Goal: Information Seeking & Learning: Learn about a topic

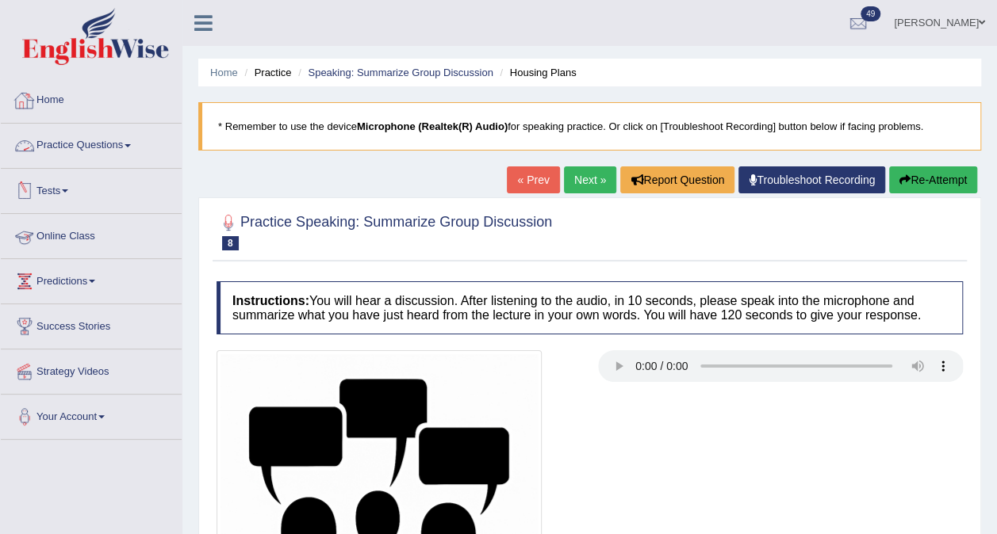
click at [81, 142] on link "Practice Questions" at bounding box center [91, 144] width 181 height 40
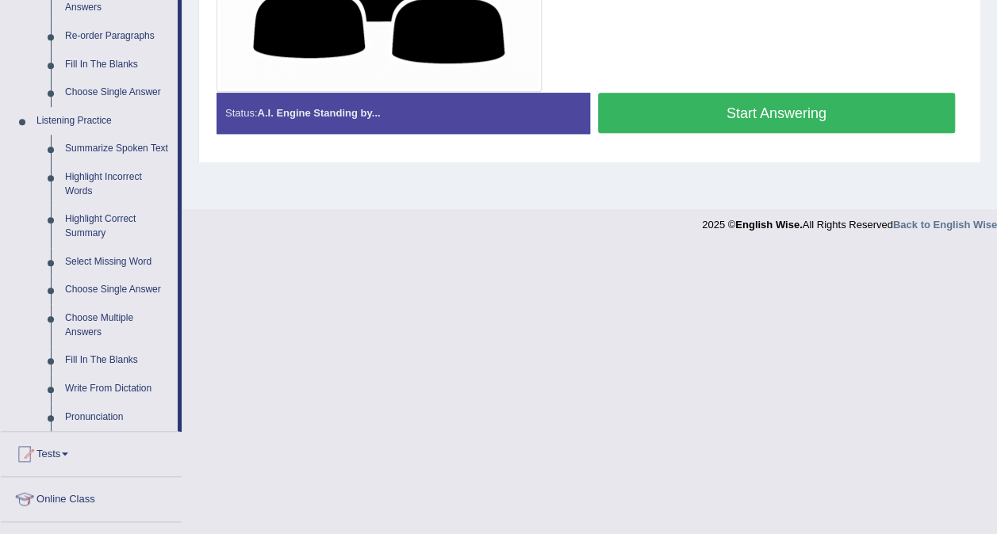
scroll to position [596, 0]
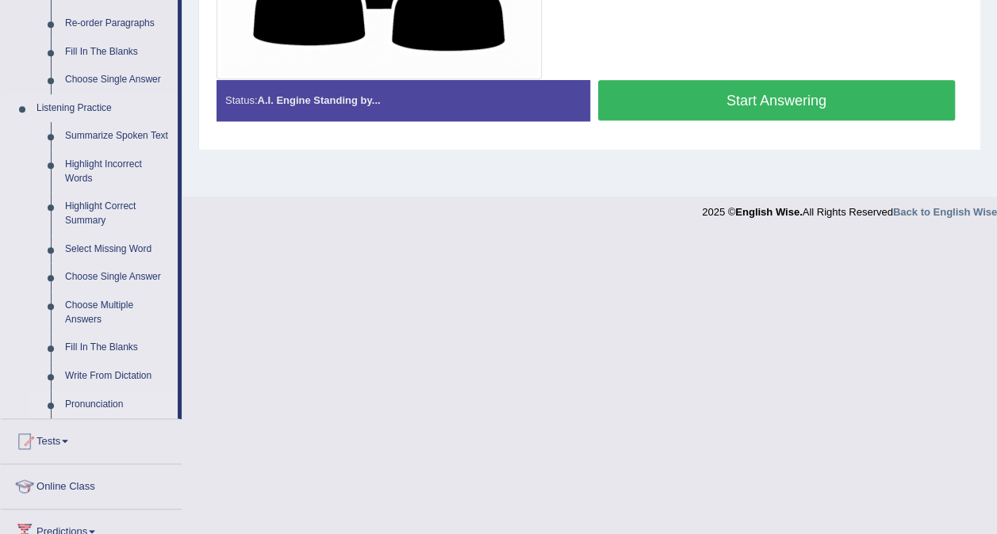
click at [89, 393] on link "Pronunciation" at bounding box center [118, 405] width 120 height 29
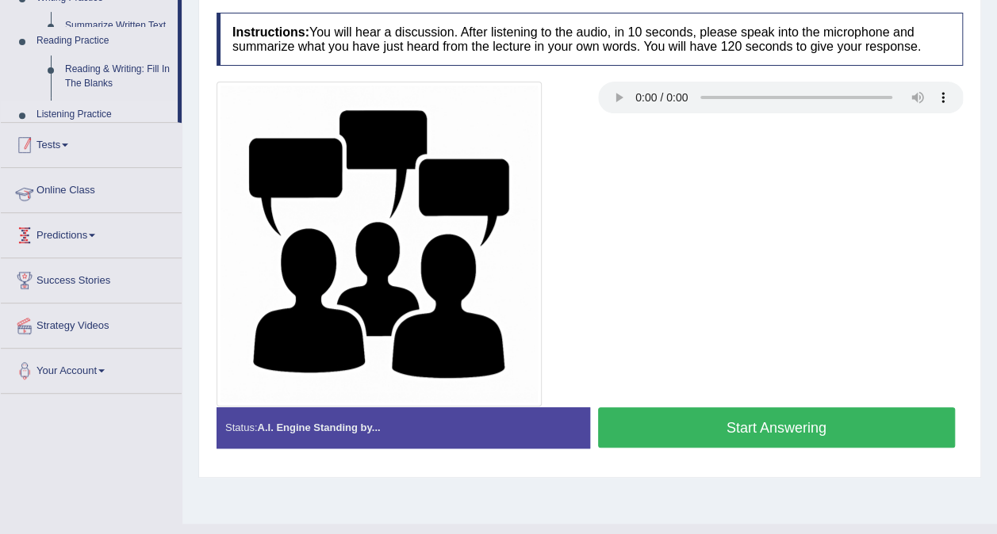
scroll to position [178, 0]
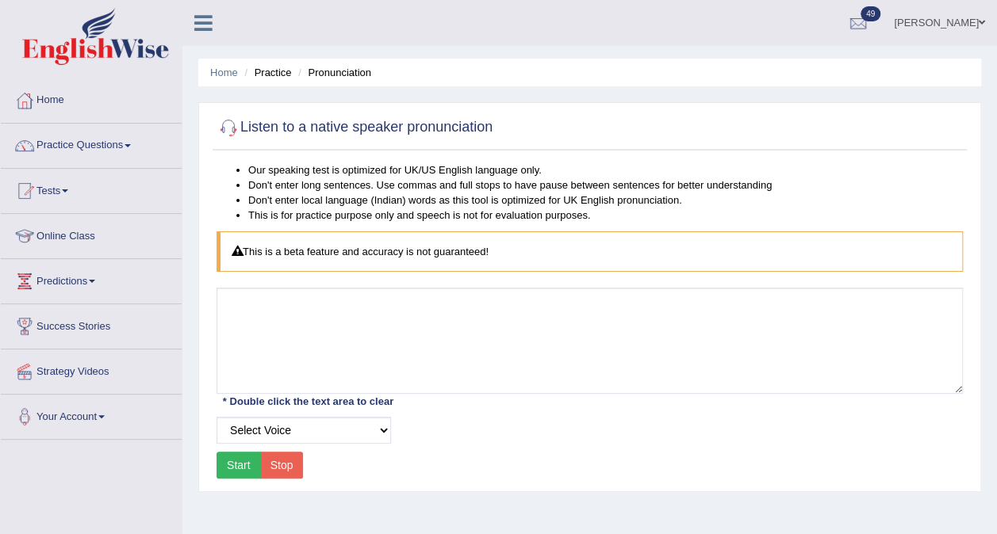
click at [228, 463] on button "Start" at bounding box center [238, 465] width 44 height 27
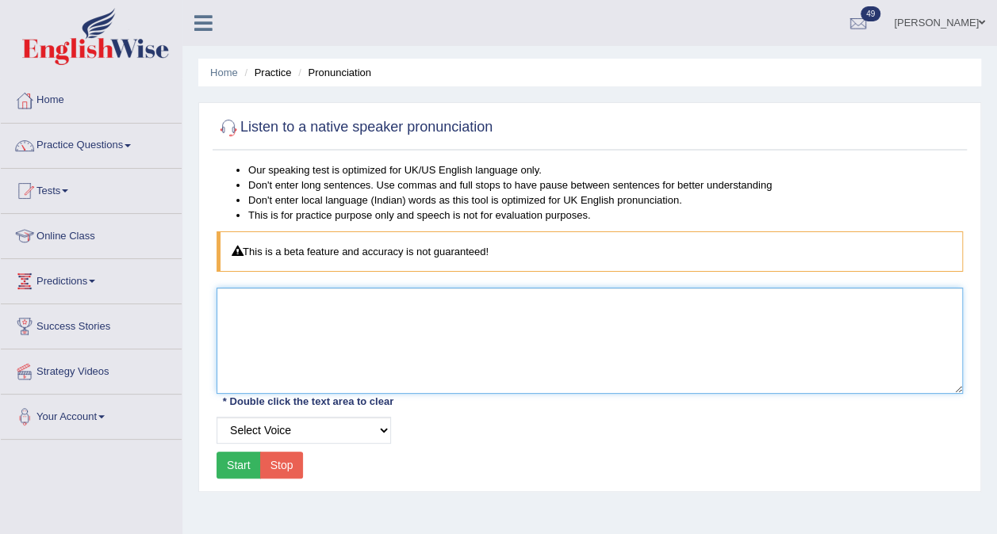
click at [295, 308] on textarea at bounding box center [589, 341] width 746 height 106
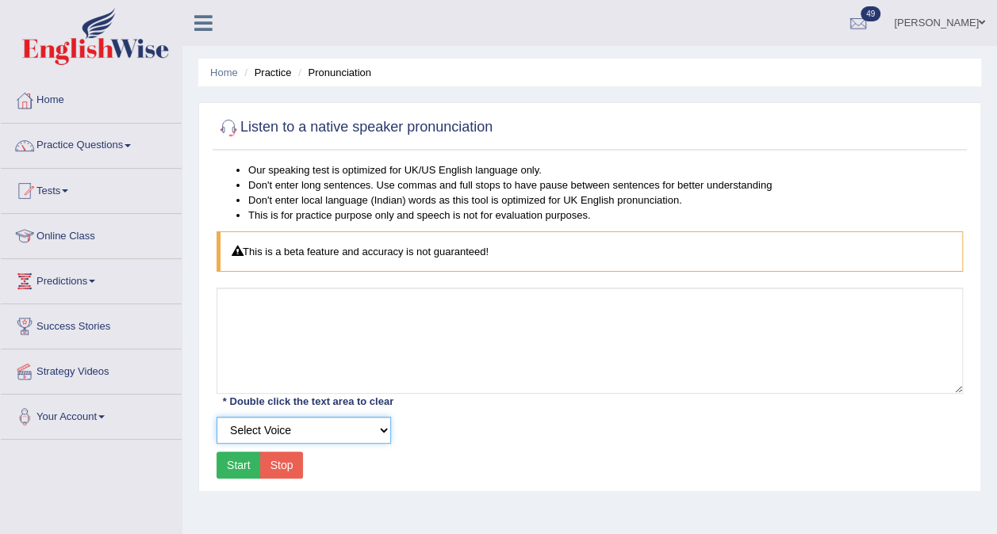
click at [259, 431] on select "Select Voice" at bounding box center [303, 430] width 174 height 27
click at [216, 417] on select "Select Voice" at bounding box center [303, 430] width 174 height 27
click at [247, 458] on button "Start" at bounding box center [238, 465] width 44 height 27
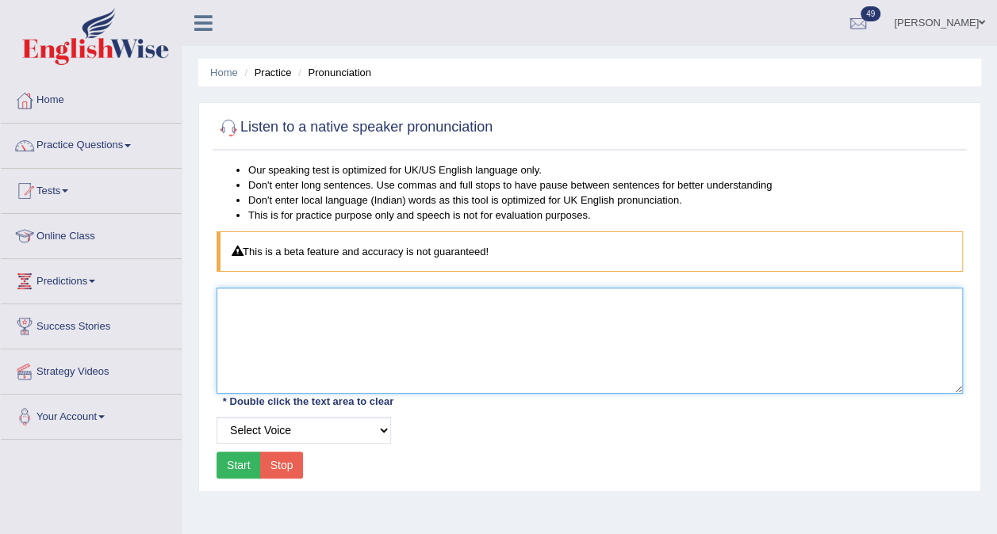
click at [246, 297] on textarea at bounding box center [589, 341] width 746 height 106
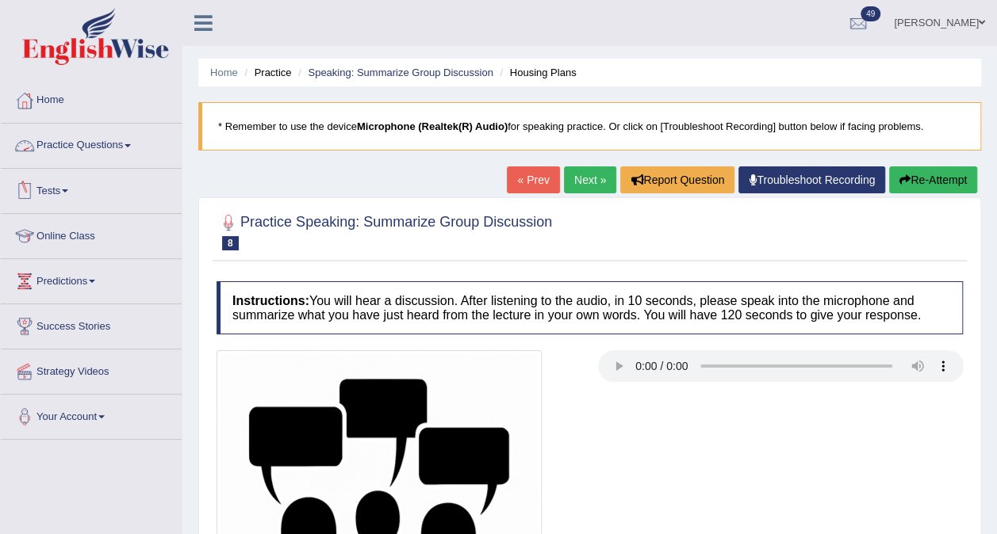
click at [108, 144] on link "Practice Questions" at bounding box center [91, 144] width 181 height 40
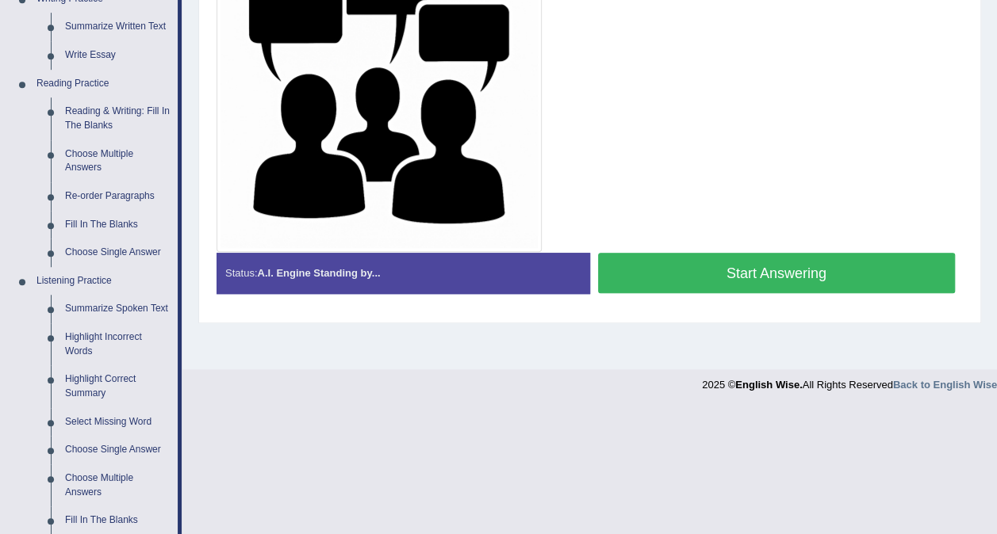
scroll to position [431, 0]
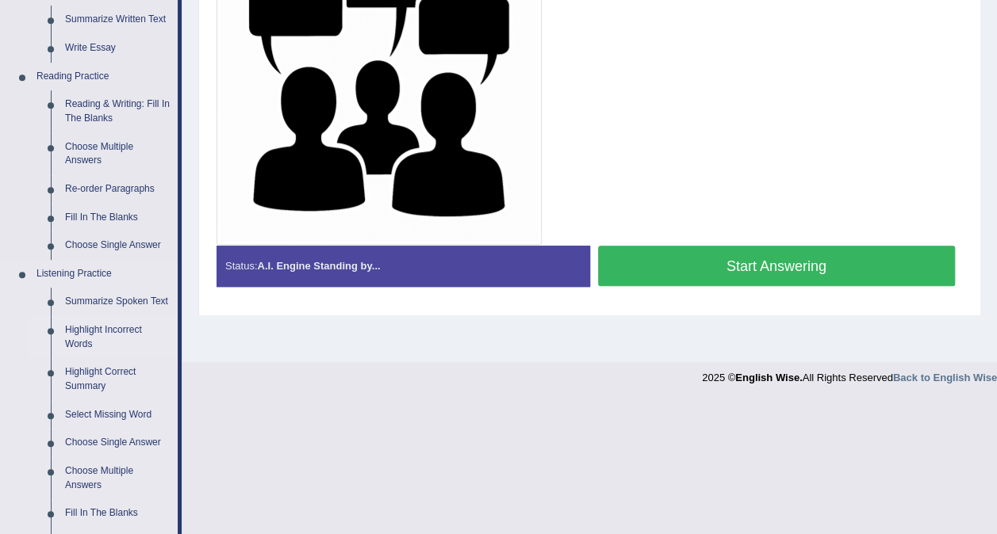
click at [82, 327] on link "Highlight Incorrect Words" at bounding box center [118, 337] width 120 height 42
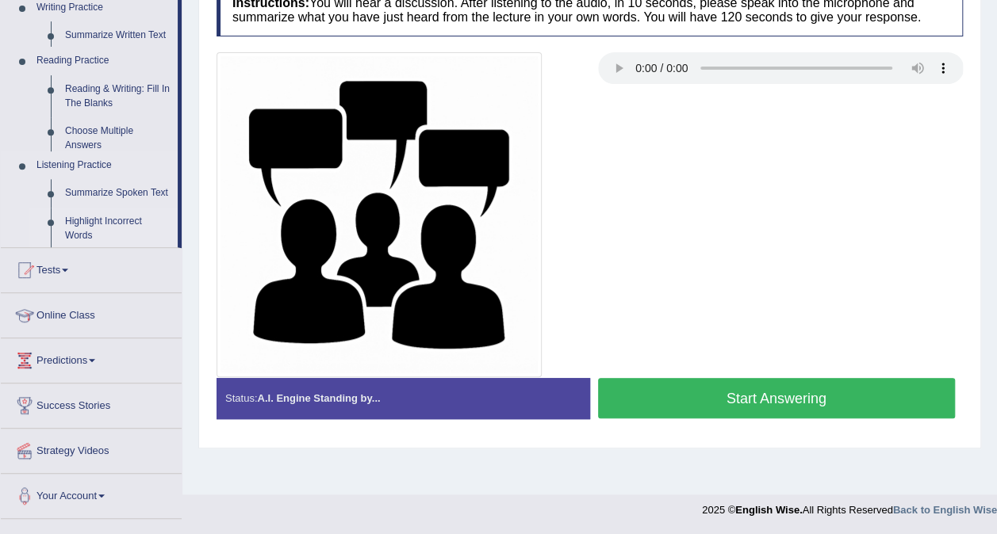
scroll to position [182, 0]
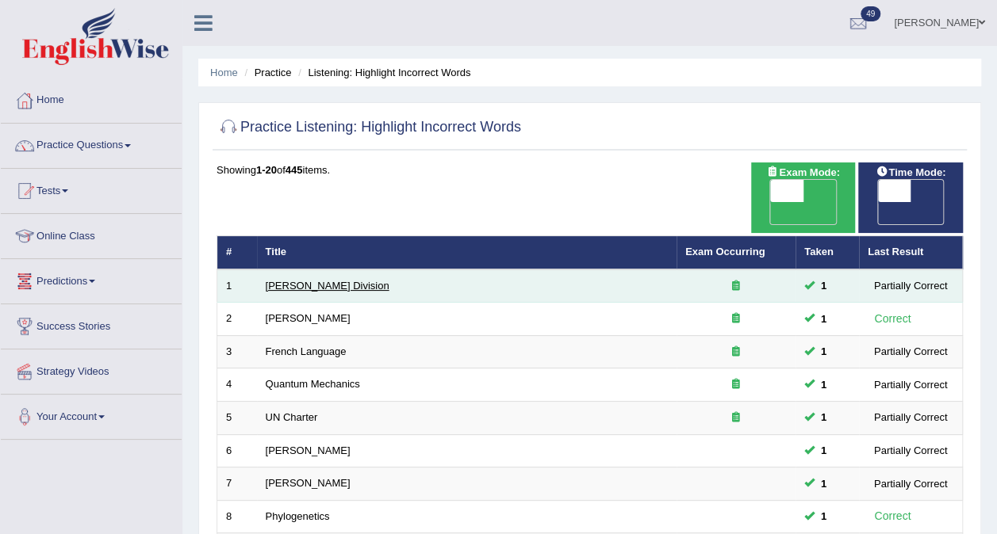
click at [294, 280] on link "Ward Division" at bounding box center [328, 286] width 124 height 12
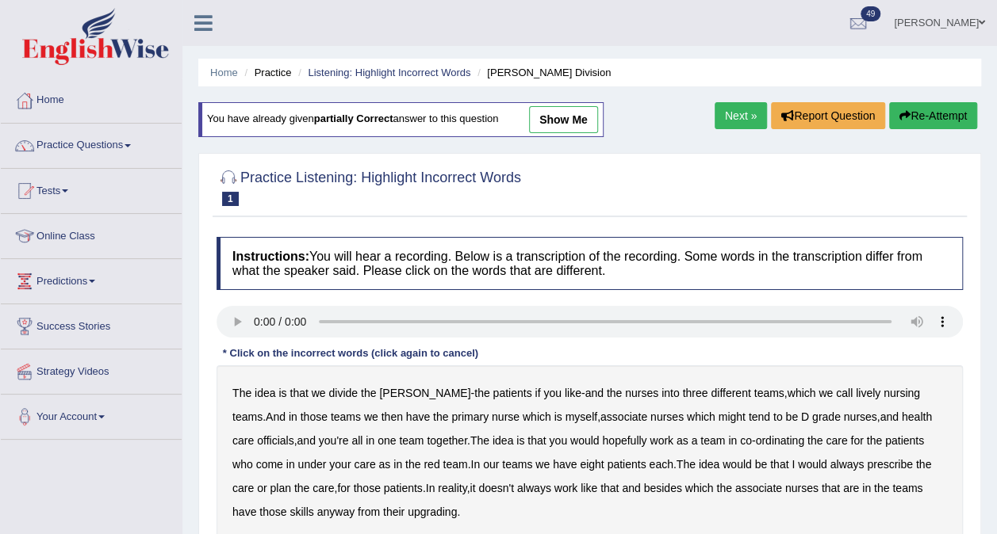
click at [856, 389] on b "lively" at bounding box center [868, 393] width 25 height 13
click at [749, 411] on b "tend" at bounding box center [759, 417] width 21 height 13
click at [718, 412] on b "might" at bounding box center [731, 417] width 27 height 13
click at [749, 412] on b "tend" at bounding box center [759, 417] width 21 height 13
click at [293, 435] on b "officials" at bounding box center [275, 441] width 36 height 13
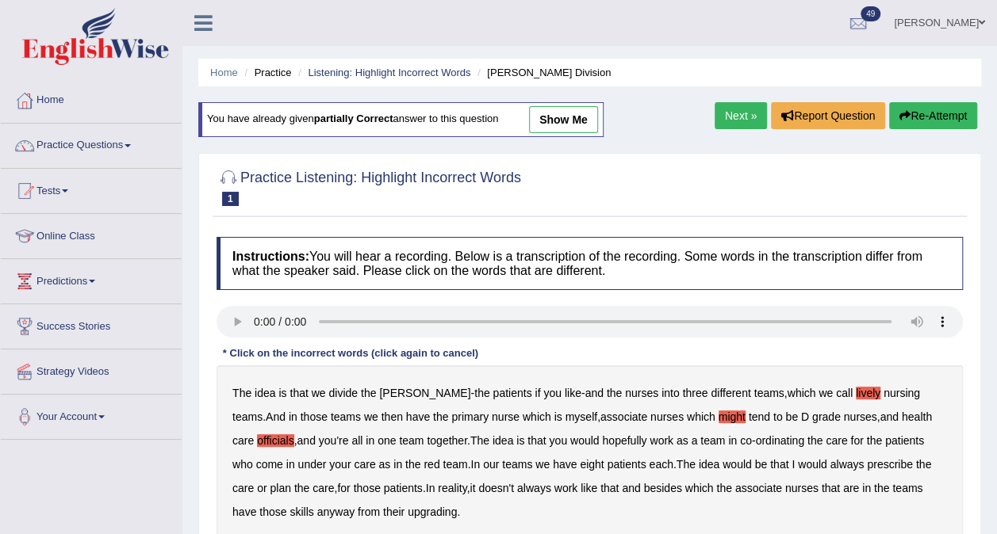
click at [423, 462] on b "red" at bounding box center [431, 464] width 16 height 13
click at [829, 458] on b "always" at bounding box center [846, 464] width 34 height 13
click at [735, 484] on b "associate" at bounding box center [758, 488] width 47 height 13
drag, startPoint x: 869, startPoint y: 488, endPoint x: 293, endPoint y: 523, distance: 576.8
click at [293, 523] on div "The idea is that we divide the ward - the patients if you like - and the nurses…" at bounding box center [589, 453] width 746 height 174
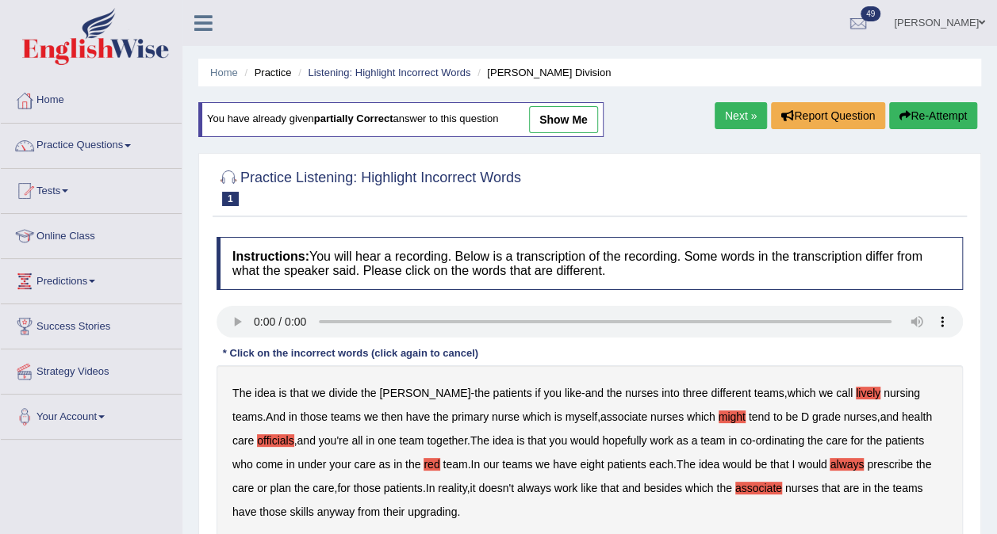
click at [408, 508] on b "upgrading" at bounding box center [432, 512] width 49 height 13
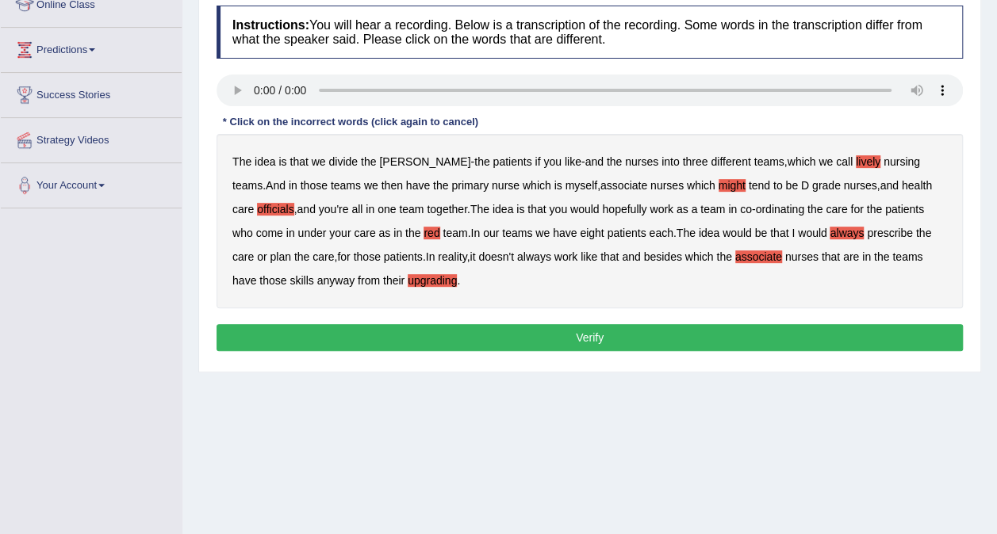
scroll to position [234, 0]
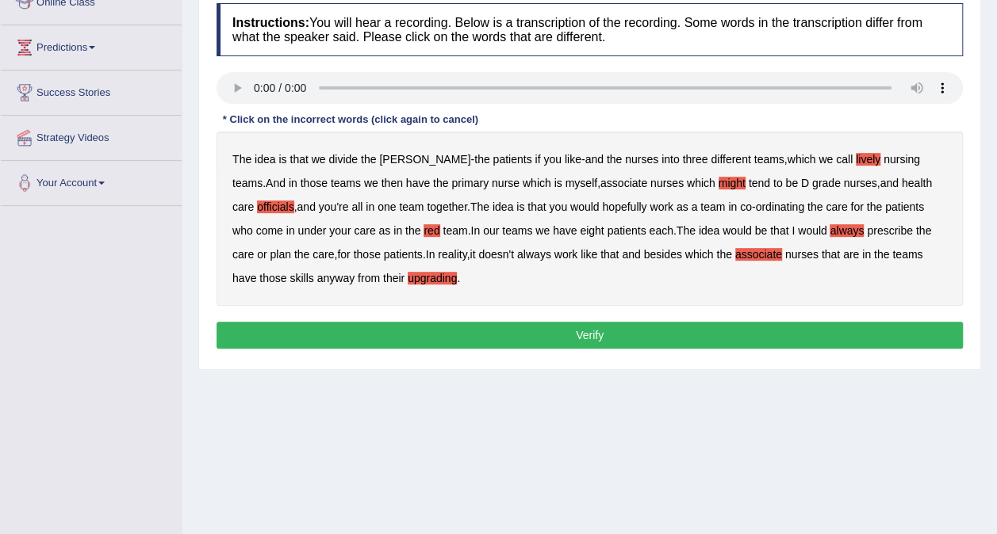
click at [630, 338] on button "Verify" at bounding box center [589, 335] width 746 height 27
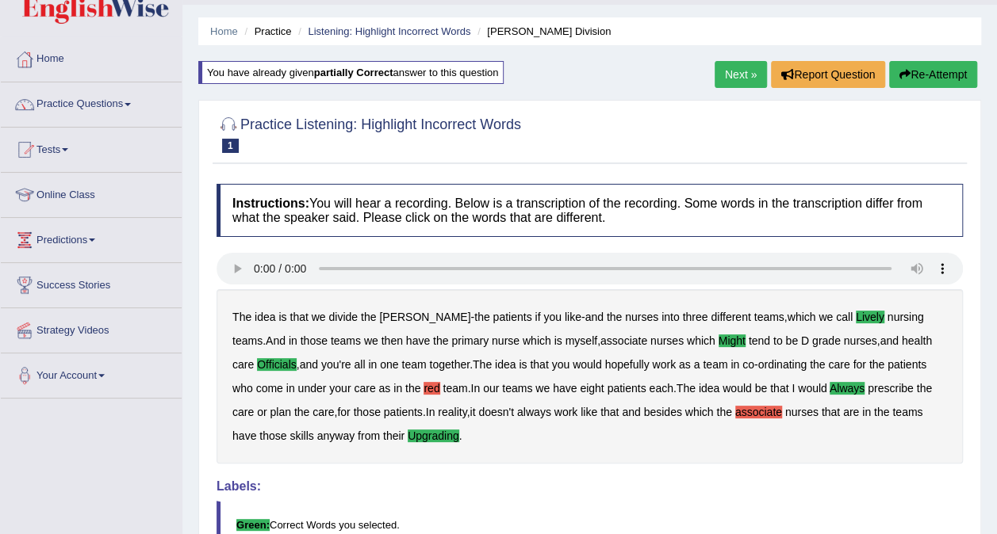
scroll to position [0, 0]
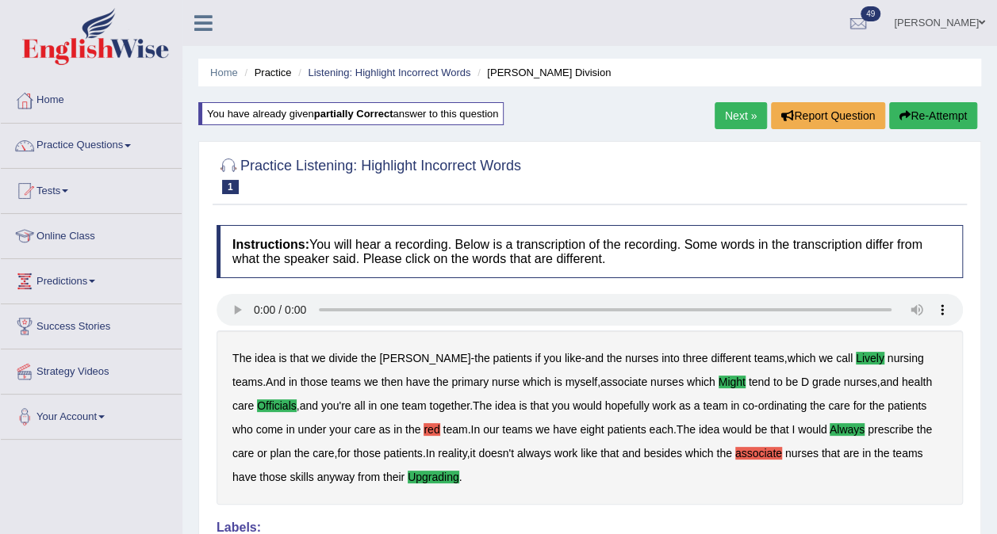
click at [733, 108] on link "Next »" at bounding box center [740, 115] width 52 height 27
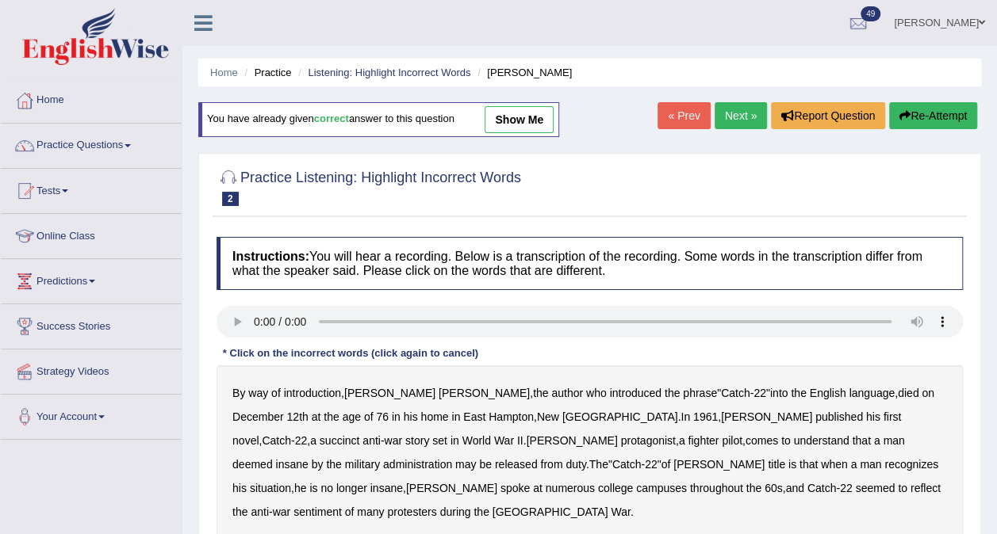
click at [239, 392] on b "By" at bounding box center [238, 393] width 13 height 13
click at [360, 435] on b "succinct" at bounding box center [340, 441] width 40 height 13
click at [452, 458] on b "administration" at bounding box center [417, 464] width 69 height 13
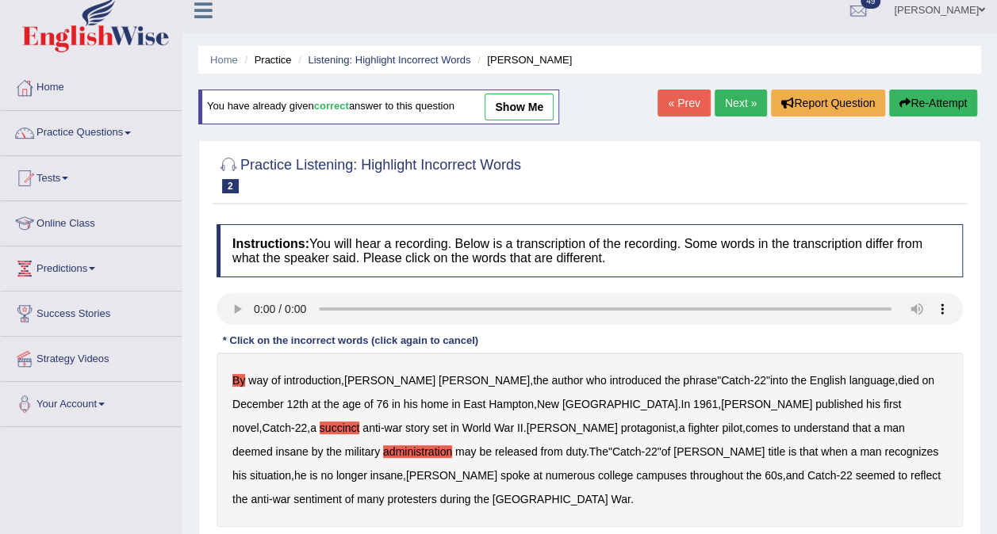
scroll to position [39, 0]
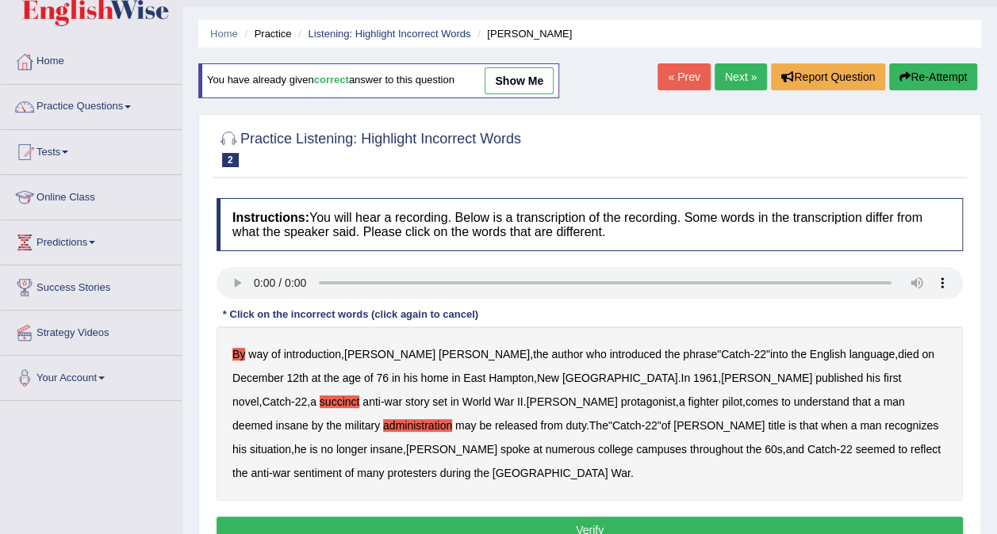
click at [884, 419] on b "recognizes" at bounding box center [911, 425] width 54 height 13
click at [291, 443] on b "situation" at bounding box center [270, 449] width 41 height 13
click at [910, 443] on b "reflect" at bounding box center [925, 449] width 30 height 13
click at [579, 517] on button "Verify" at bounding box center [589, 530] width 746 height 27
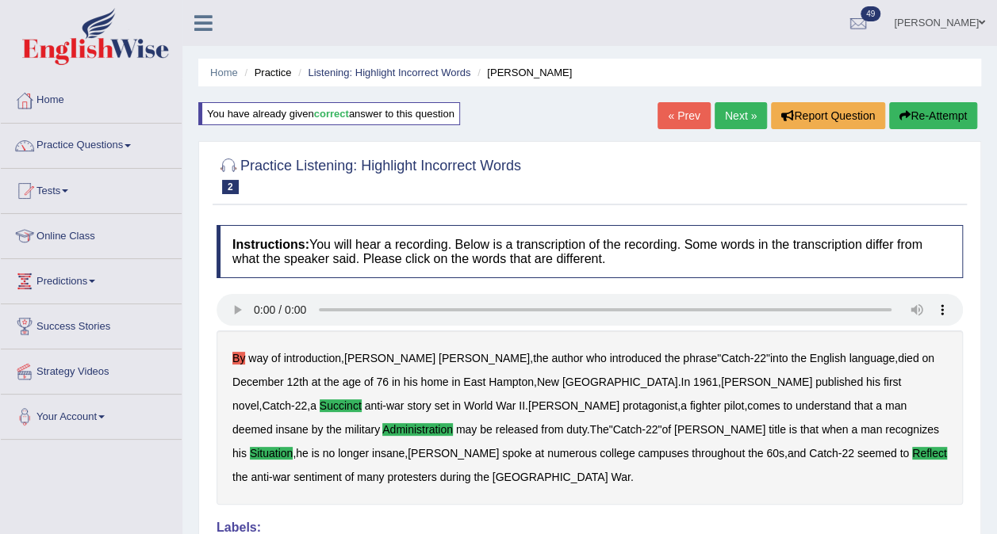
scroll to position [0, 0]
click at [752, 120] on link "Next »" at bounding box center [740, 115] width 52 height 27
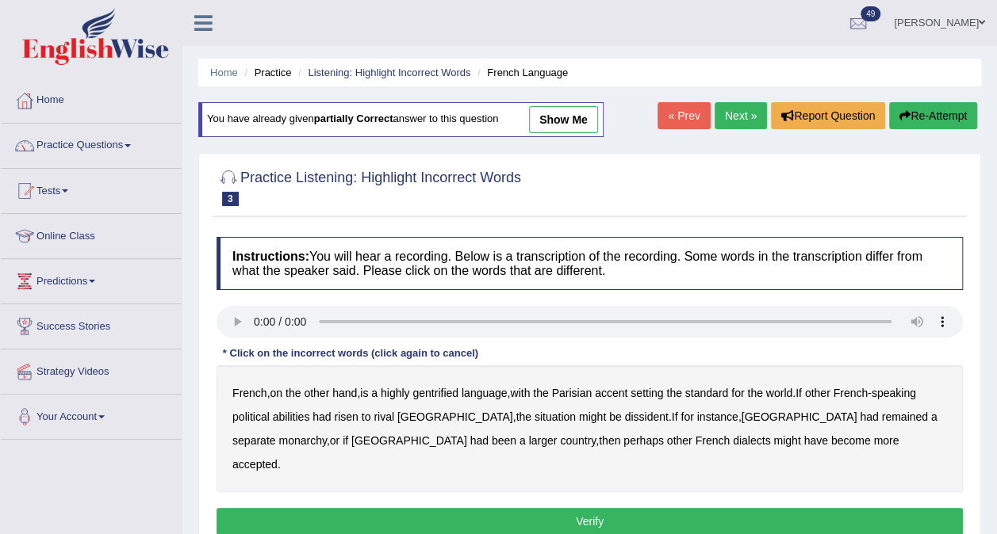
click at [423, 389] on b "gentrified" at bounding box center [435, 393] width 46 height 13
click at [644, 389] on b "setting" at bounding box center [646, 393] width 33 height 13
click at [303, 412] on b "abilities" at bounding box center [291, 417] width 37 height 13
click at [624, 419] on b "dissident" at bounding box center [646, 417] width 44 height 13
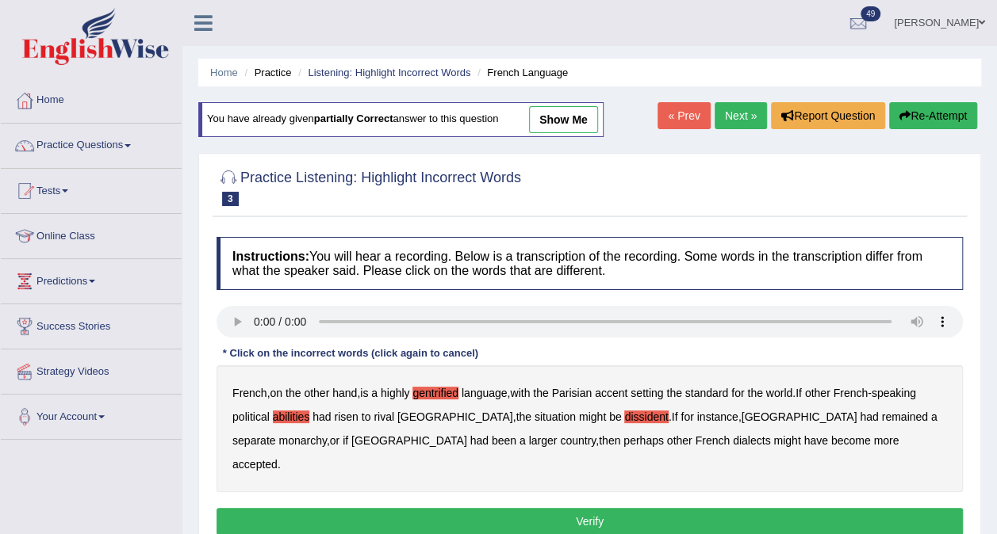
click at [326, 435] on b "monarchy" at bounding box center [302, 441] width 48 height 13
click at [583, 508] on button "Verify" at bounding box center [589, 521] width 746 height 27
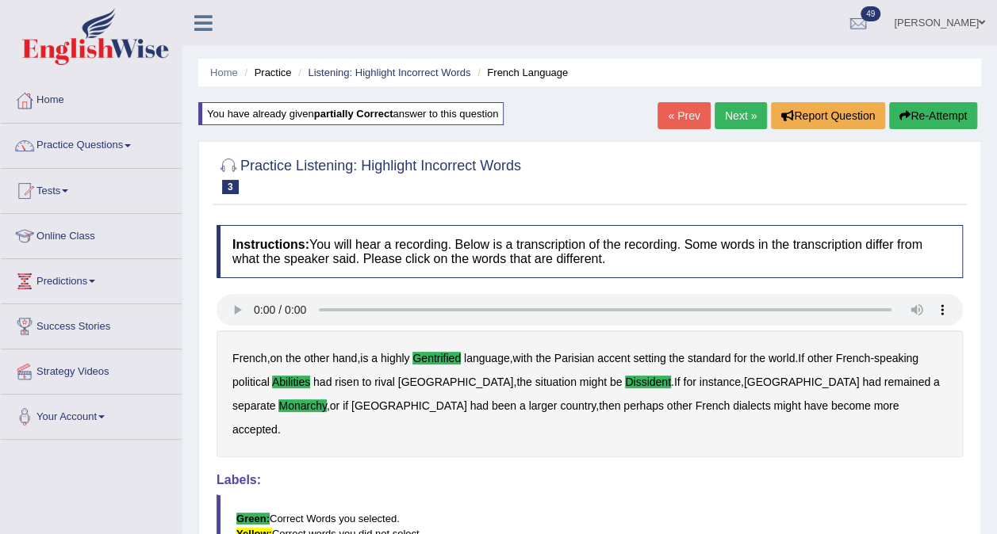
click at [739, 115] on link "Next »" at bounding box center [740, 115] width 52 height 27
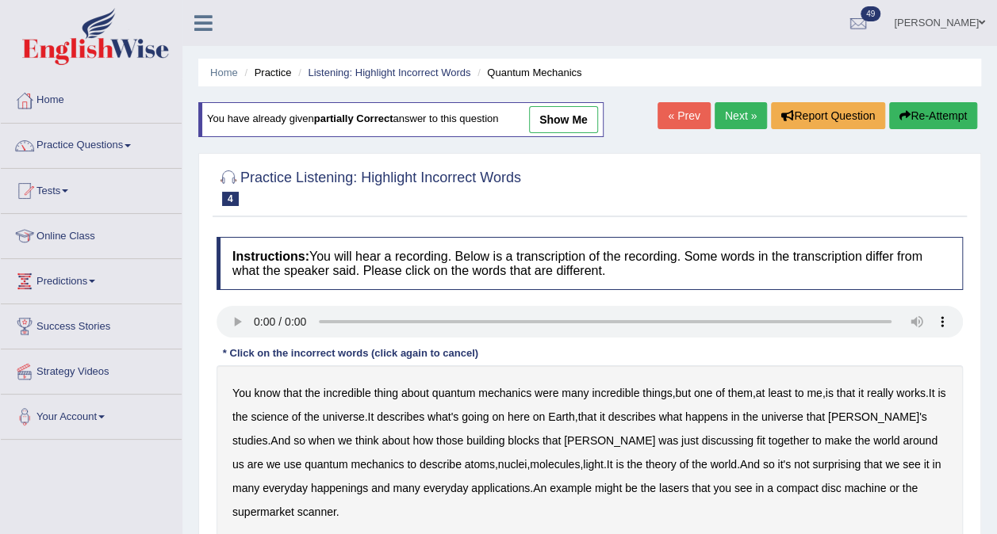
click at [288, 416] on b "science" at bounding box center [269, 417] width 37 height 13
click at [571, 417] on b "Earth" at bounding box center [561, 417] width 26 height 13
click at [311, 485] on b "happenings" at bounding box center [339, 488] width 57 height 13
click at [844, 488] on b "machine" at bounding box center [865, 488] width 42 height 13
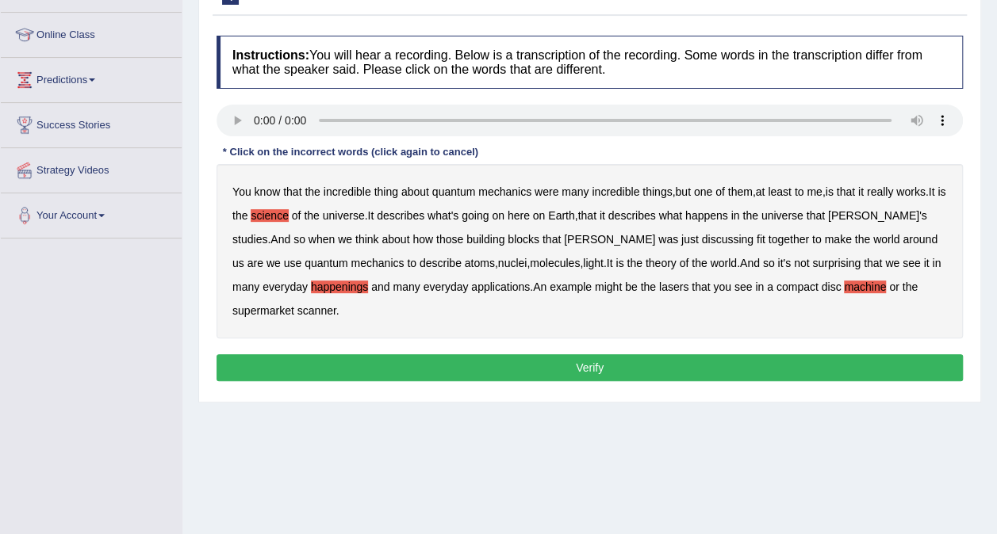
scroll to position [206, 0]
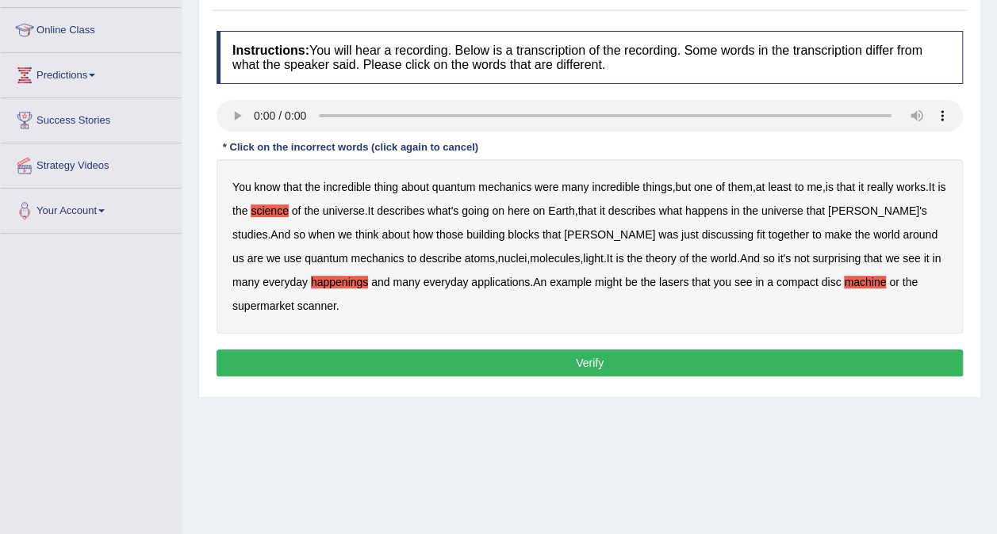
click at [644, 369] on button "Verify" at bounding box center [589, 363] width 746 height 27
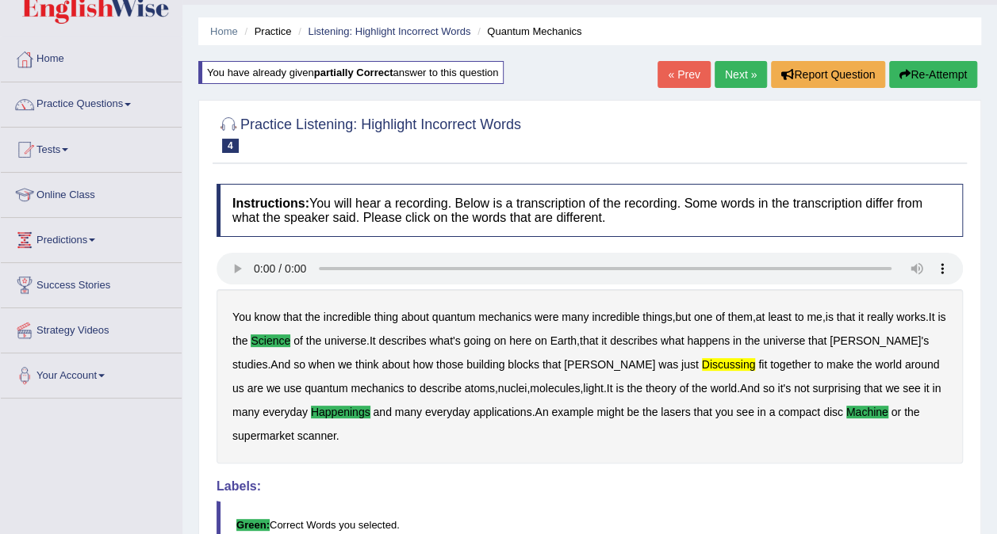
scroll to position [10, 0]
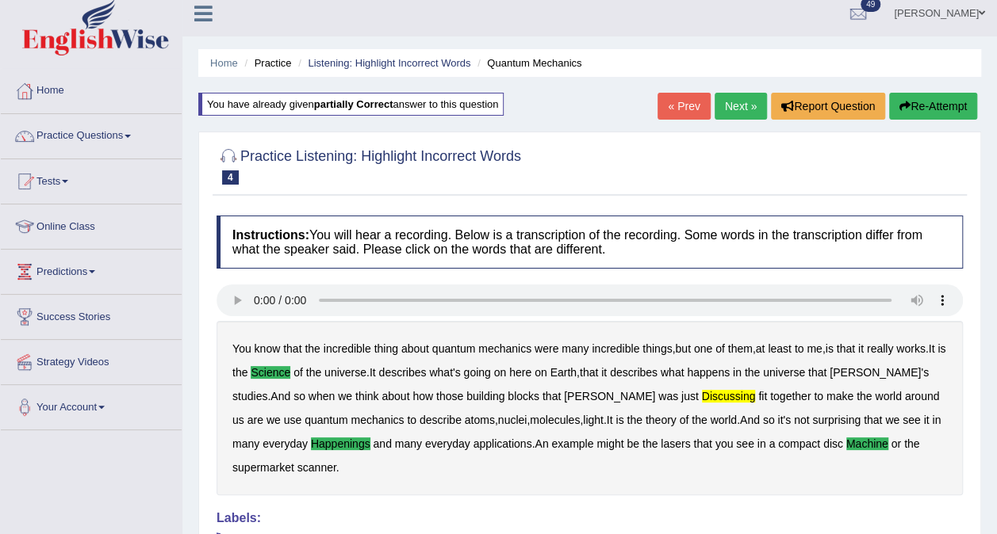
click at [742, 102] on link "Next »" at bounding box center [740, 106] width 52 height 27
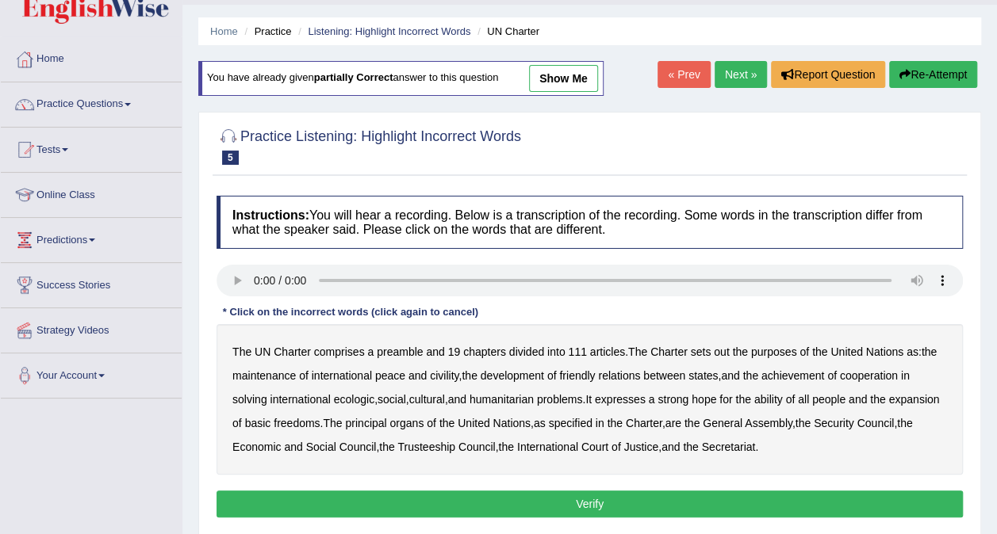
scroll to position [43, 0]
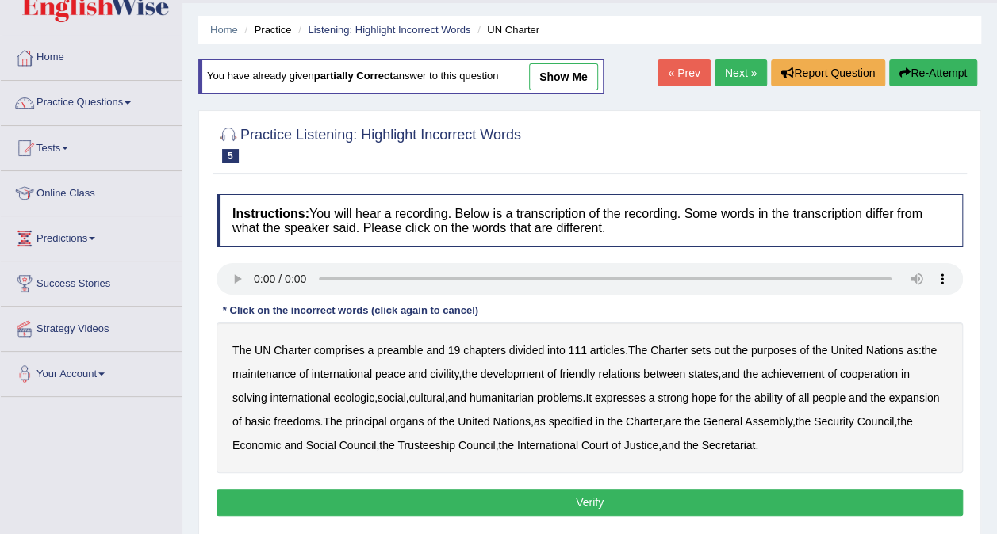
click at [444, 377] on b "civility" at bounding box center [444, 374] width 29 height 13
click at [347, 398] on b "ecologic" at bounding box center [354, 398] width 40 height 13
click at [783, 393] on b "ability" at bounding box center [768, 398] width 29 height 13
click at [565, 508] on button "Verify" at bounding box center [589, 502] width 746 height 27
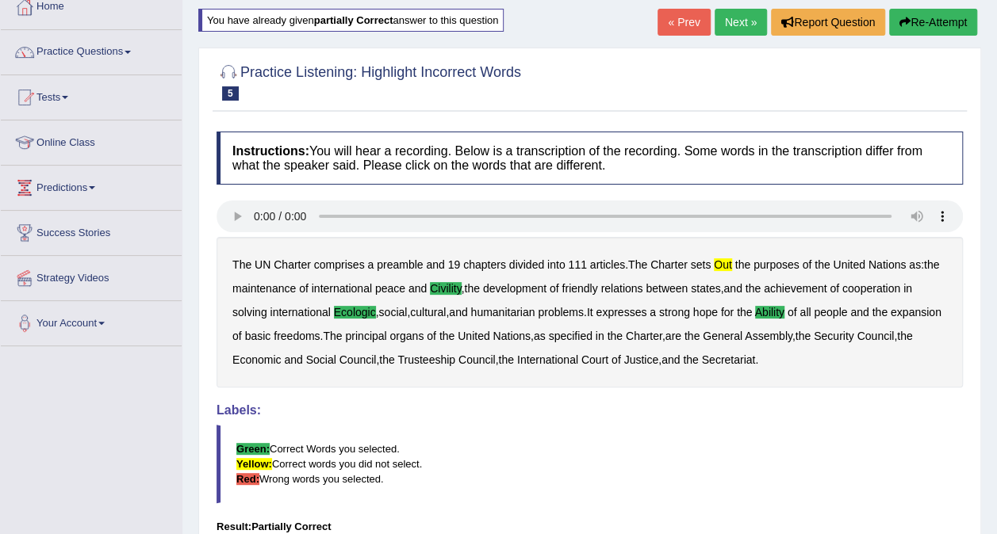
scroll to position [109, 0]
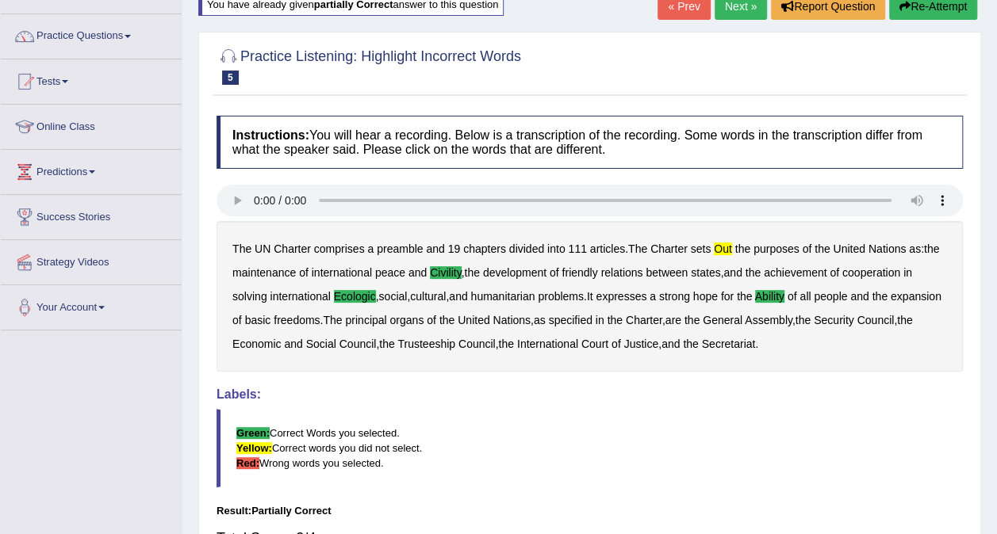
click at [737, 5] on link "Next »" at bounding box center [740, 6] width 52 height 27
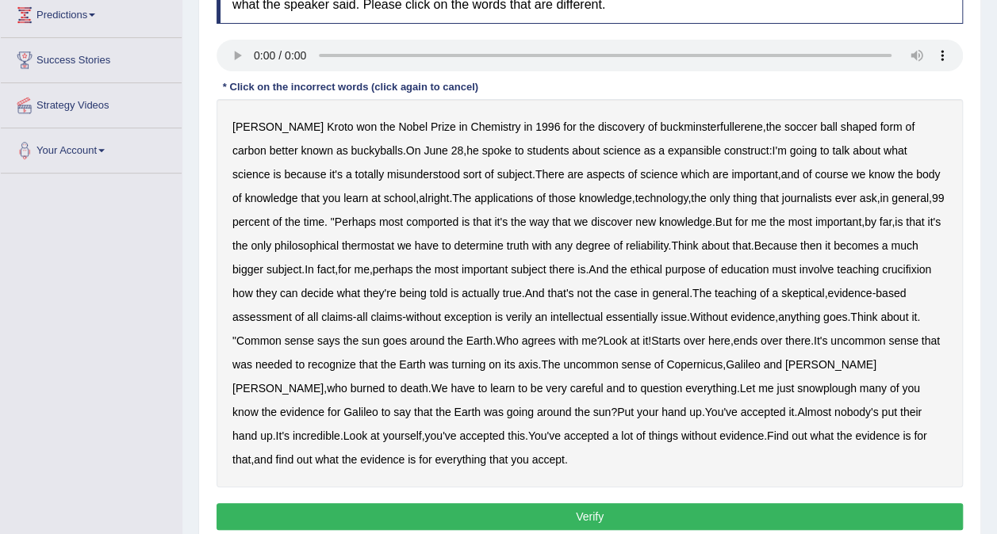
scroll to position [273, 0]
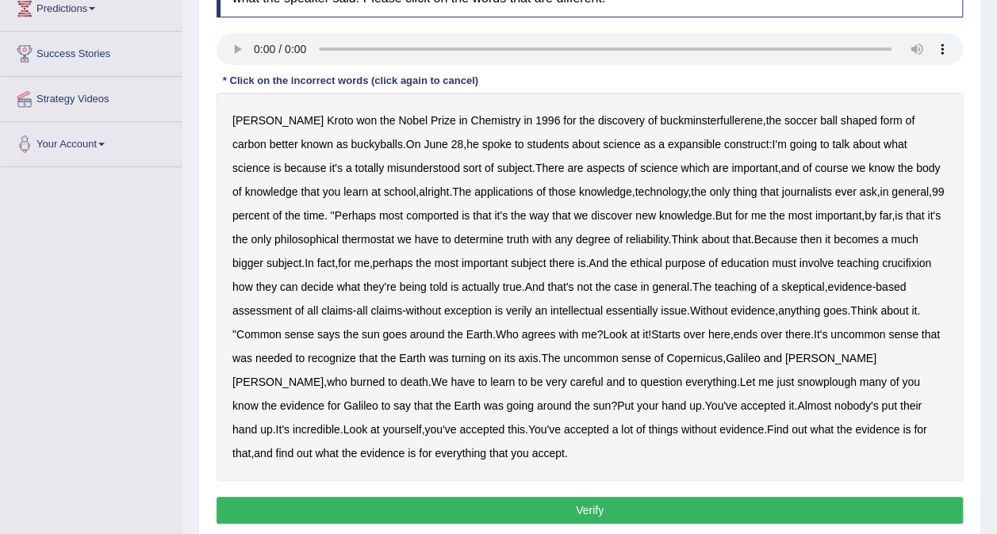
click at [668, 142] on b "expansible" at bounding box center [694, 144] width 53 height 13
click at [406, 216] on b "comported" at bounding box center [432, 215] width 52 height 13
click at [342, 243] on b "thermostat" at bounding box center [368, 239] width 52 height 13
click at [882, 257] on b "crucifixion" at bounding box center [906, 263] width 49 height 13
click at [525, 308] on b "verily" at bounding box center [519, 311] width 26 height 13
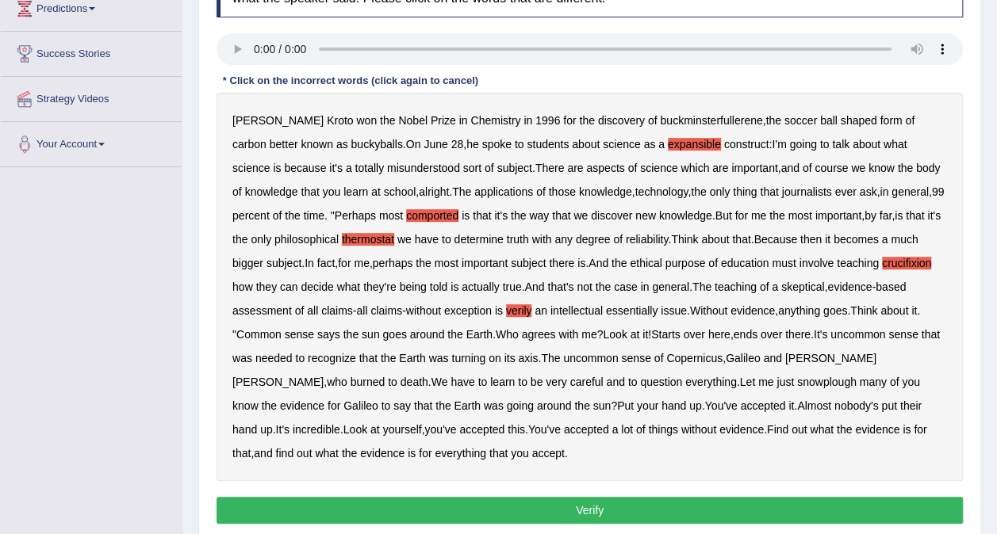
click at [797, 381] on b "snowplough" at bounding box center [826, 382] width 59 height 13
click at [586, 500] on button "Verify" at bounding box center [589, 510] width 746 height 27
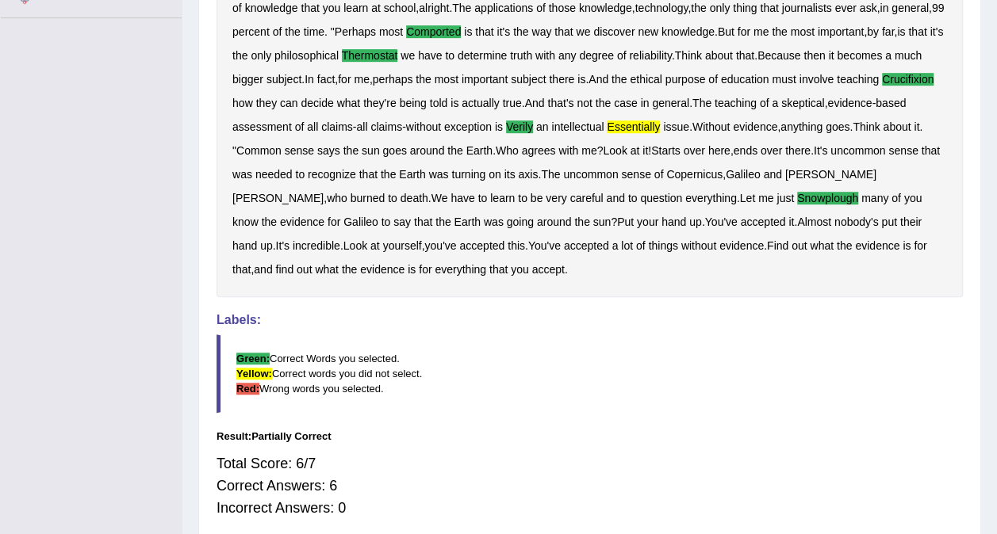
scroll to position [0, 0]
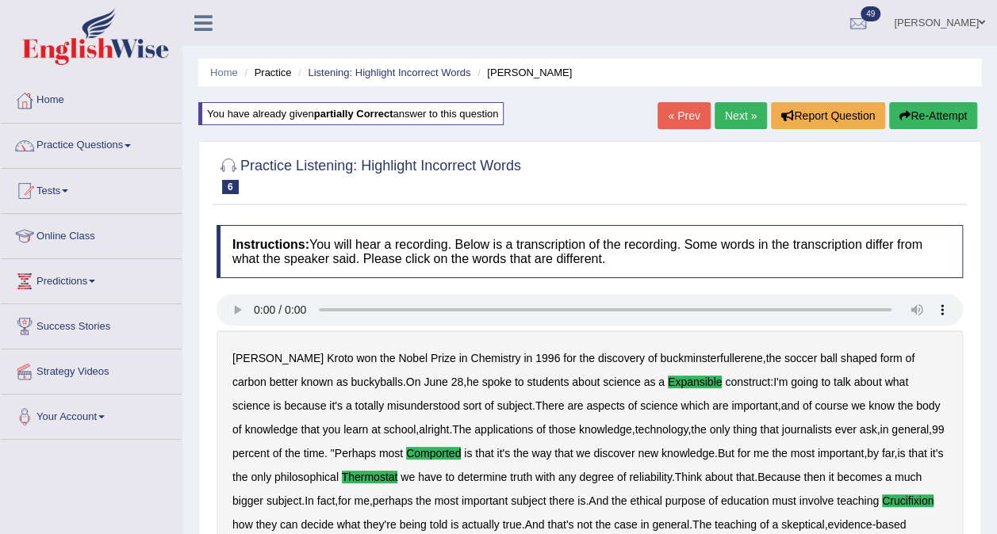
click at [748, 117] on link "Next »" at bounding box center [740, 115] width 52 height 27
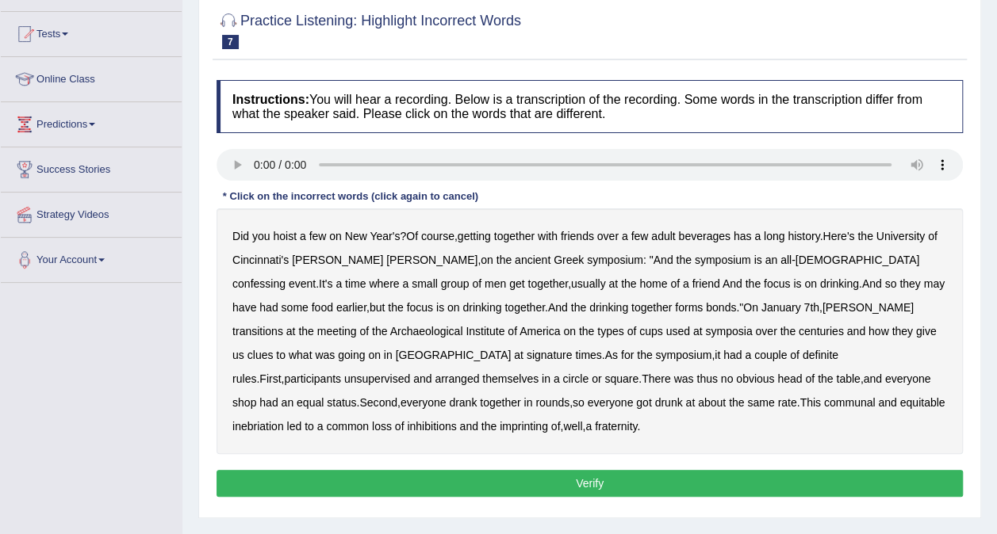
scroll to position [159, 0]
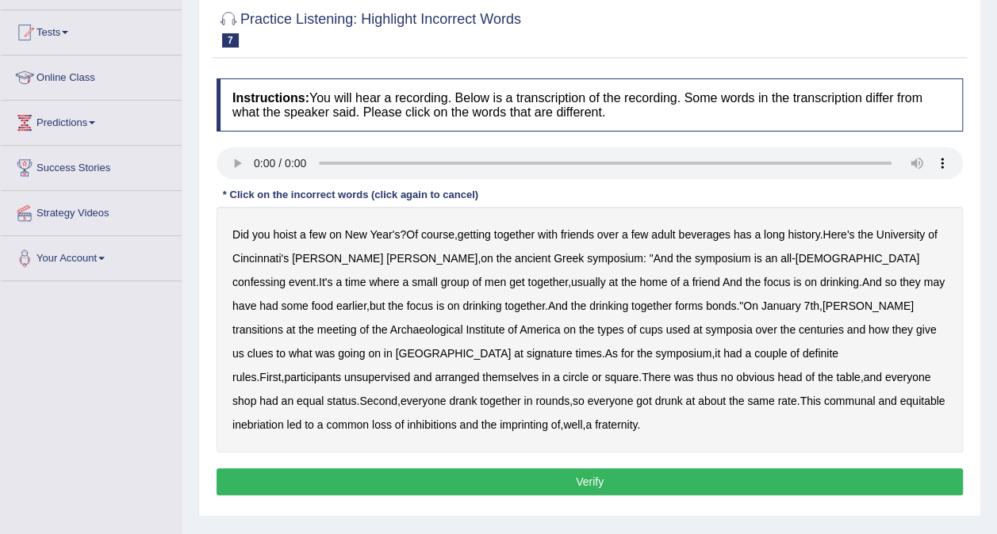
click at [285, 276] on b "confessing" at bounding box center [258, 282] width 53 height 13
click at [283, 324] on b "transitions" at bounding box center [257, 330] width 51 height 13
click at [262, 343] on div "Did you hoist a few on New Year's ? Of course , getting together with friends o…" at bounding box center [589, 330] width 746 height 246
click at [527, 347] on b "signature" at bounding box center [550, 353] width 46 height 13
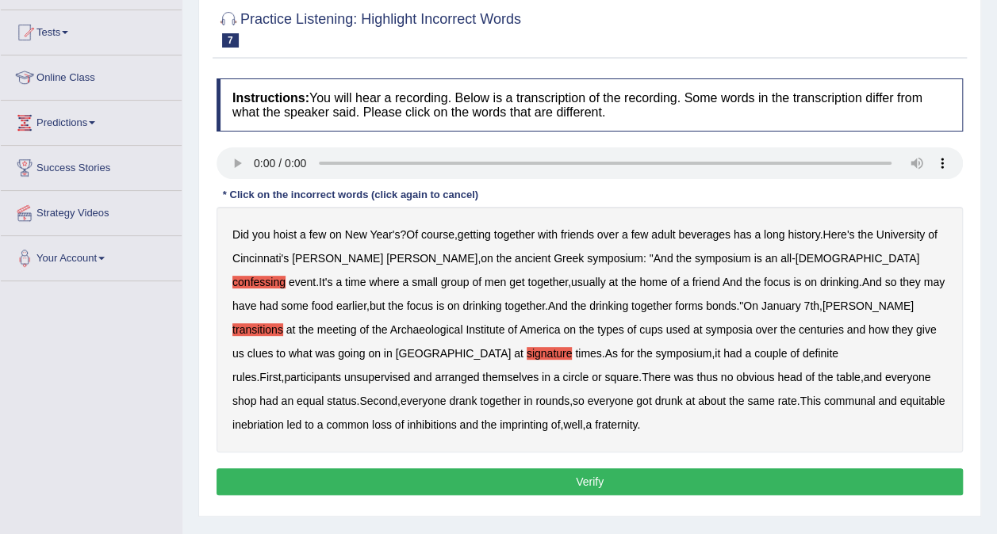
click at [410, 371] on b "unsupervised" at bounding box center [377, 377] width 66 height 13
click at [548, 419] on b "imprinting" at bounding box center [524, 425] width 48 height 13
click at [356, 395] on b "status" at bounding box center [341, 401] width 29 height 13
click at [573, 480] on button "Verify" at bounding box center [589, 482] width 746 height 27
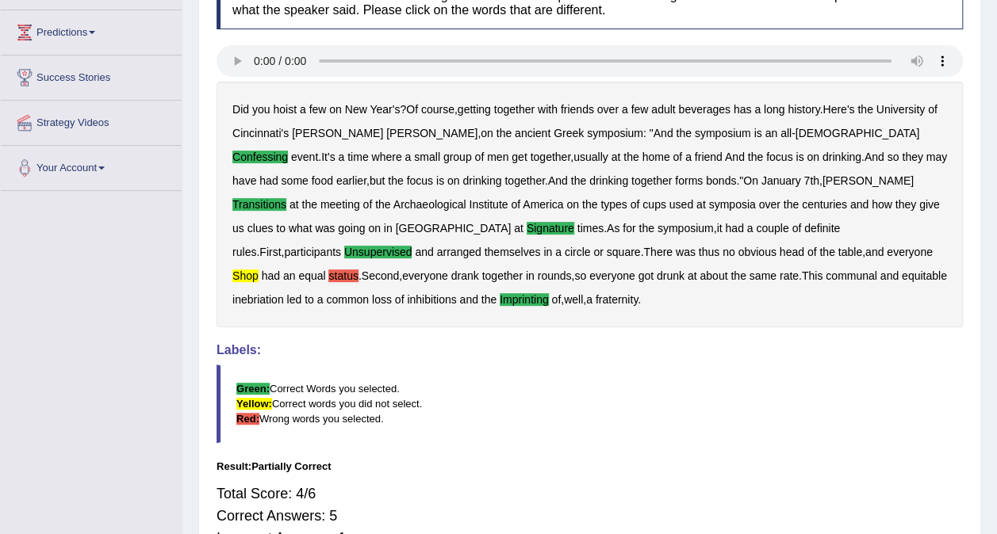
scroll to position [0, 0]
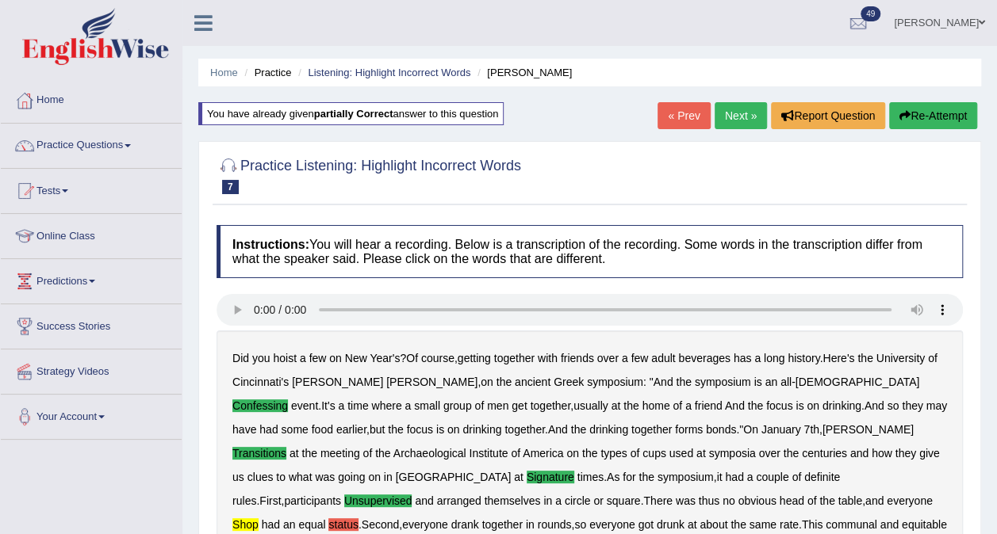
click at [736, 114] on link "Next »" at bounding box center [740, 115] width 52 height 27
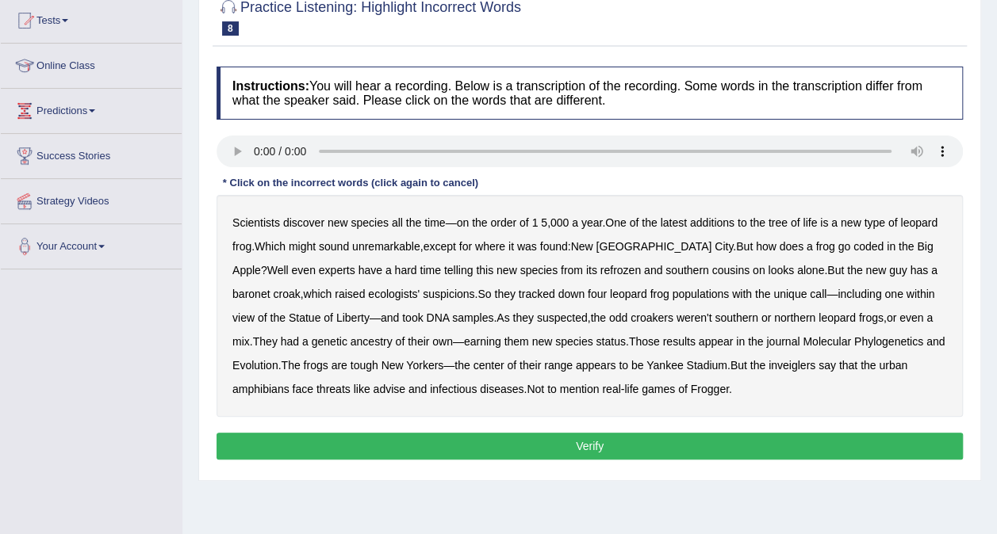
scroll to position [174, 0]
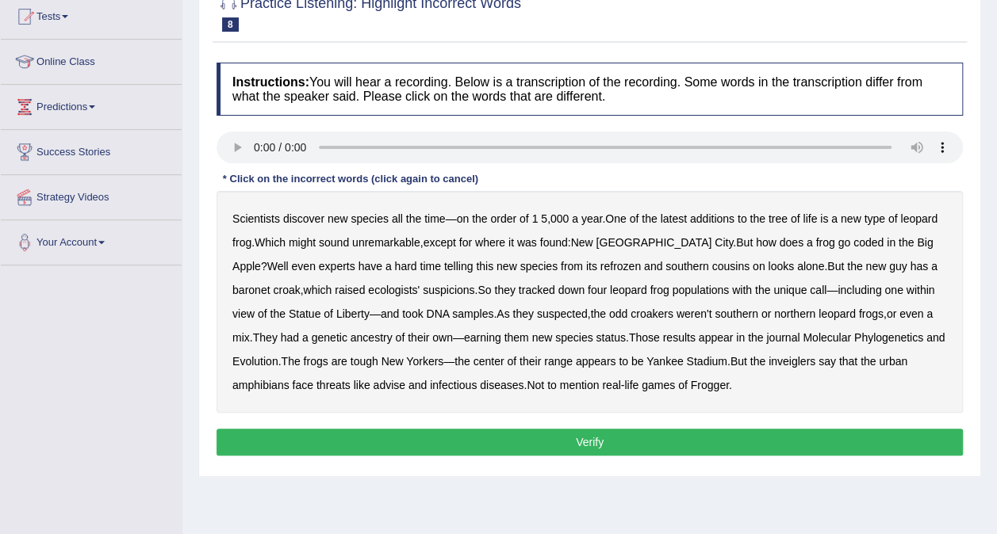
click at [853, 243] on b "coded" at bounding box center [868, 242] width 30 height 13
click at [600, 261] on b "refrozen" at bounding box center [620, 266] width 40 height 13
click at [270, 284] on b "baronet" at bounding box center [250, 290] width 37 height 13
click at [786, 355] on b "inveiglers" at bounding box center [791, 361] width 47 height 13
click at [395, 384] on b "advise" at bounding box center [389, 385] width 32 height 13
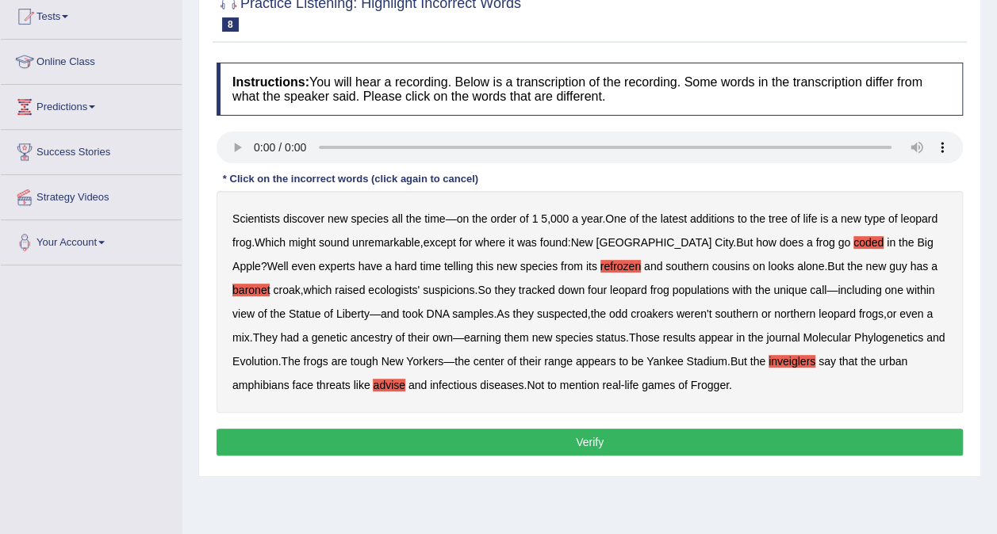
click at [622, 435] on button "Verify" at bounding box center [589, 442] width 746 height 27
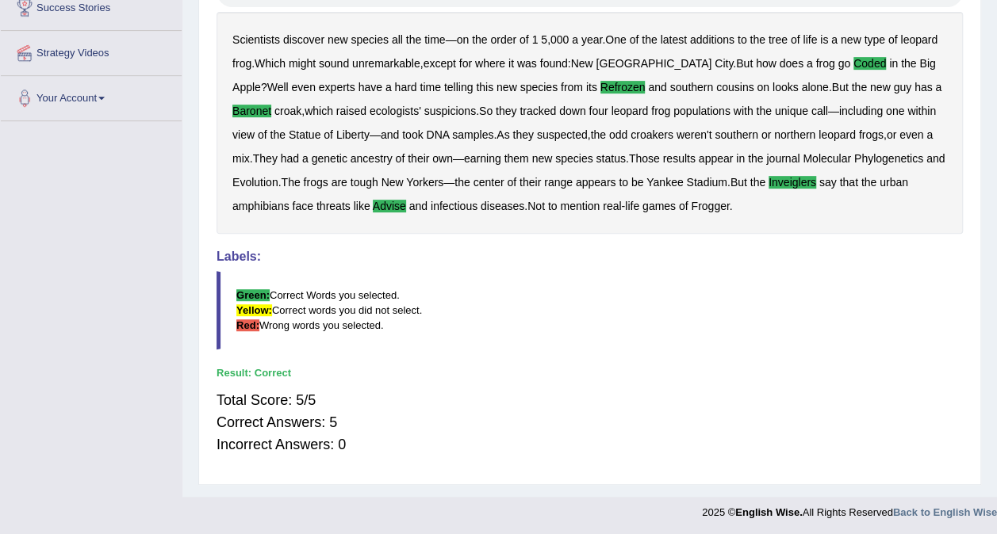
scroll to position [0, 0]
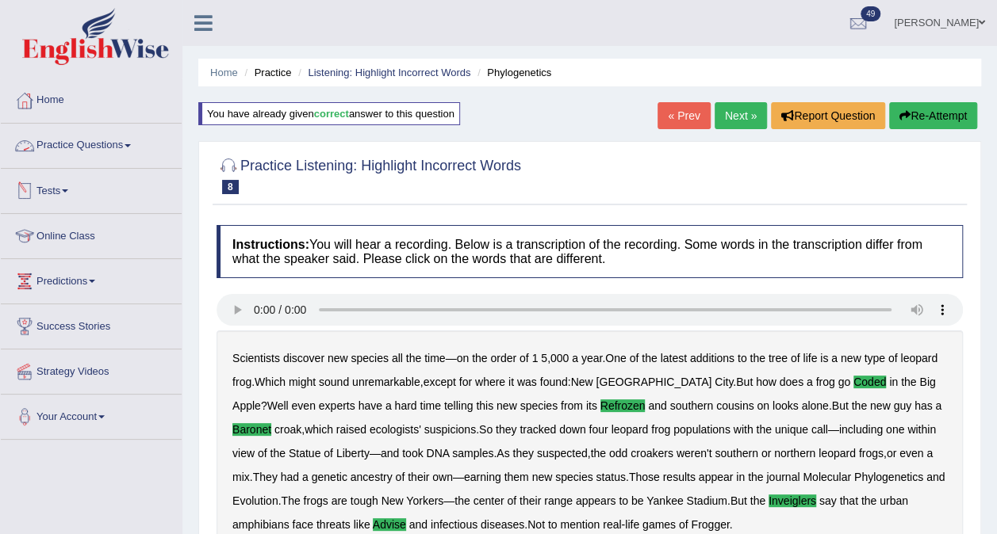
click at [105, 149] on link "Practice Questions" at bounding box center [91, 144] width 181 height 40
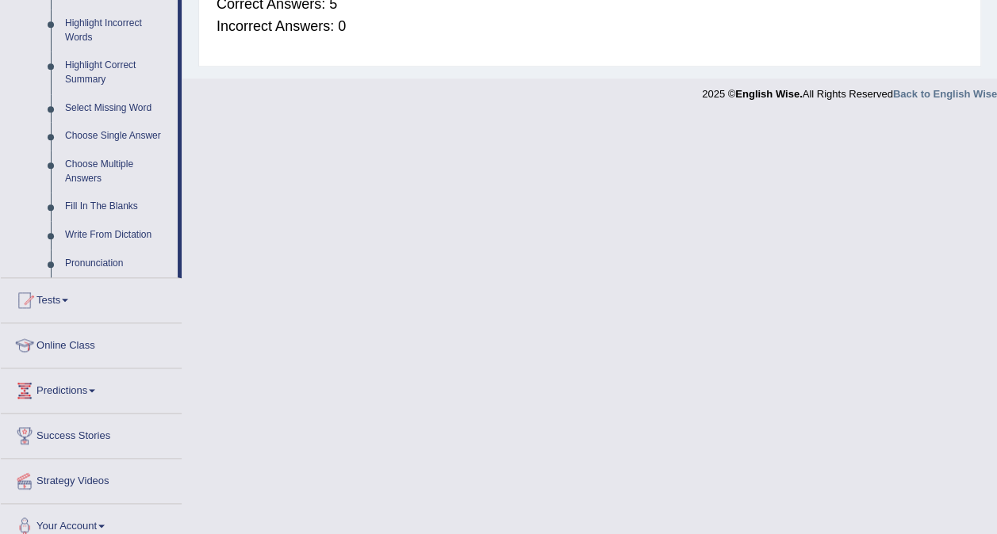
scroll to position [743, 0]
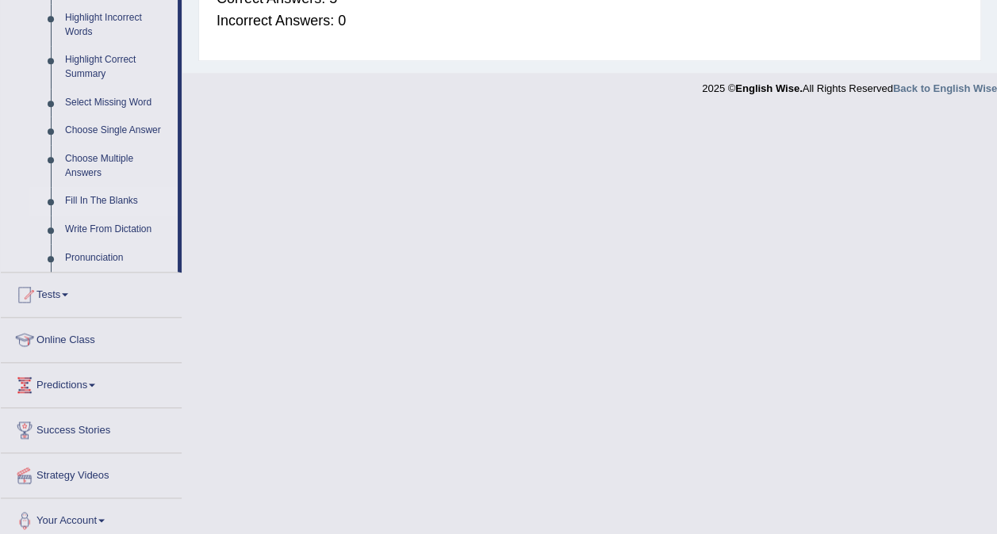
click at [81, 197] on link "Fill In The Blanks" at bounding box center [118, 201] width 120 height 29
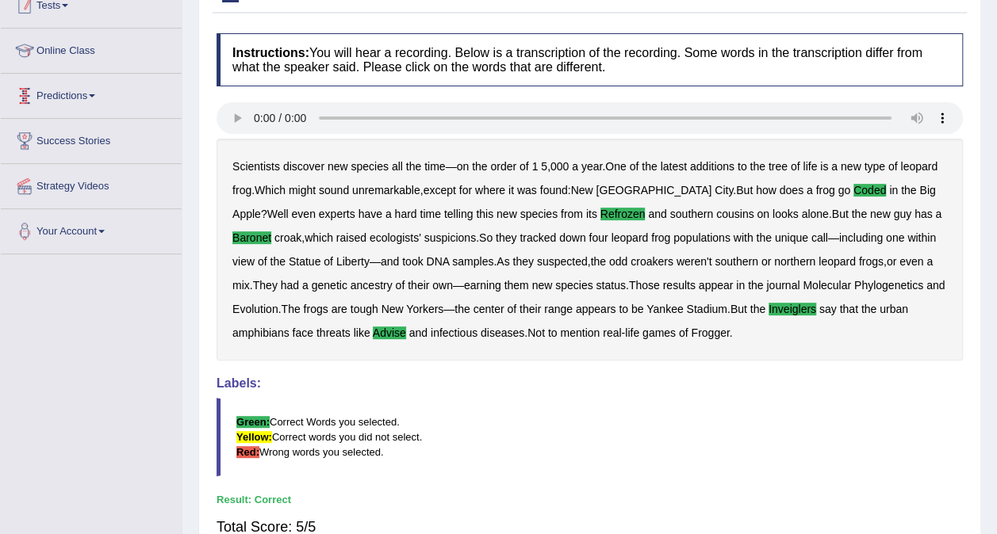
scroll to position [230, 0]
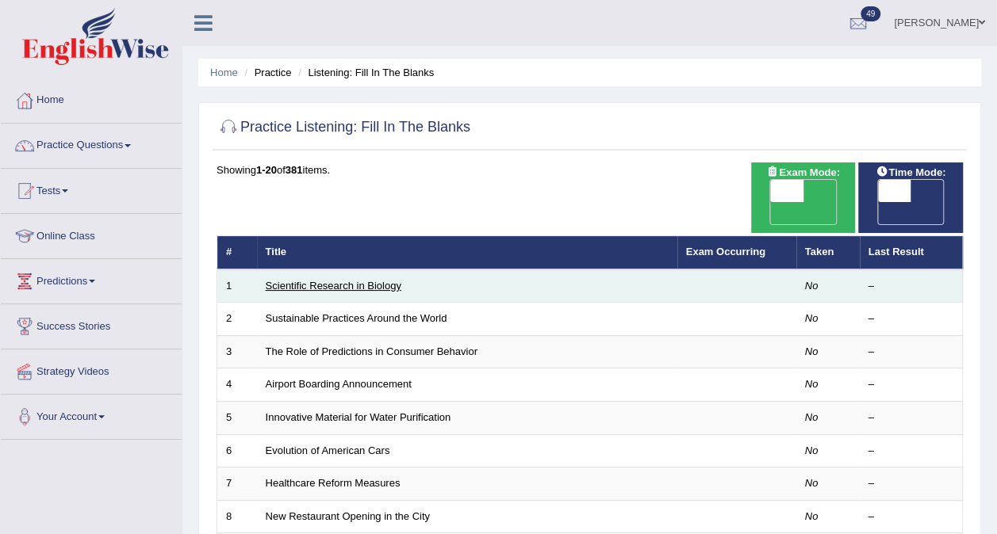
click at [320, 280] on link "Scientific Research in Biology" at bounding box center [334, 286] width 136 height 12
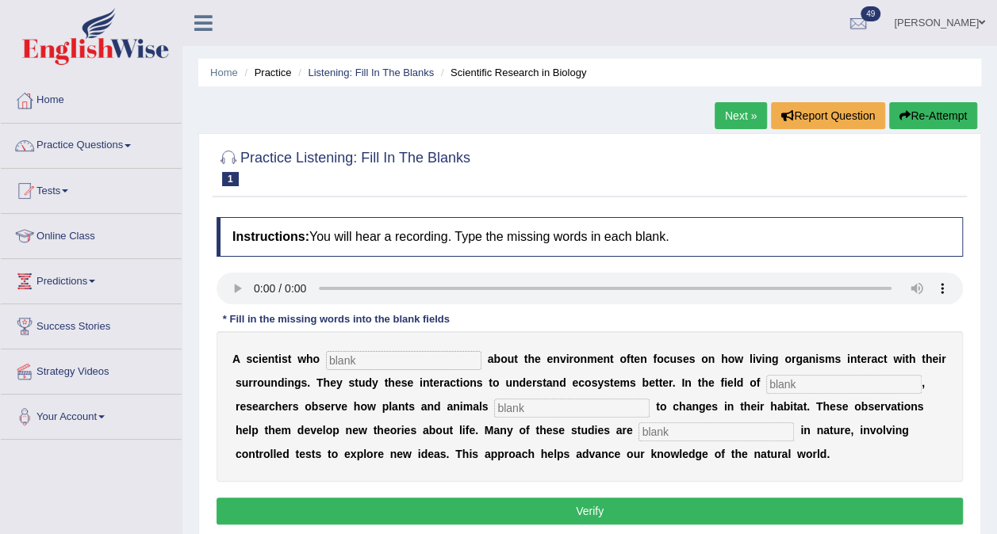
click at [358, 358] on input "text" at bounding box center [403, 360] width 155 height 19
click at [359, 362] on input "text" at bounding box center [403, 360] width 155 height 19
type input "cares"
click at [766, 380] on input "text" at bounding box center [843, 384] width 155 height 19
type input "biology"
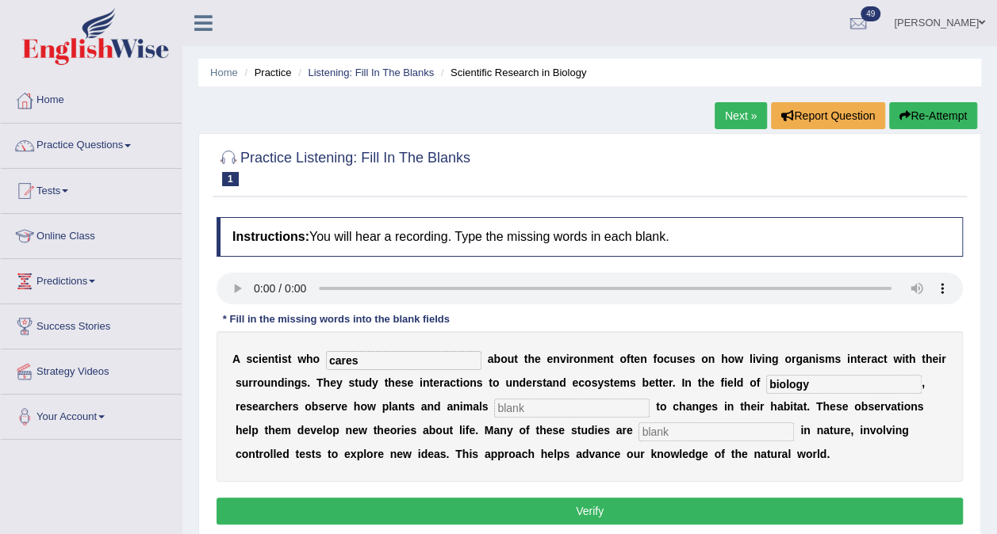
click at [494, 409] on input "text" at bounding box center [571, 408] width 155 height 19
type input "responds"
click at [638, 436] on input "text" at bounding box center [715, 432] width 155 height 19
click at [638, 432] on input "esperiemental" at bounding box center [715, 432] width 155 height 19
type input "experiemental"
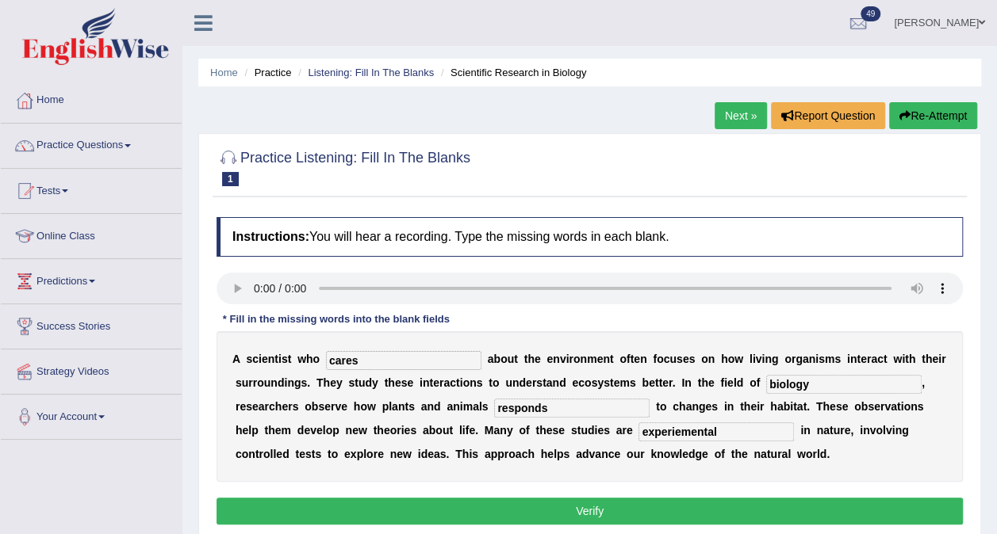
click at [582, 509] on button "Verify" at bounding box center [589, 511] width 746 height 27
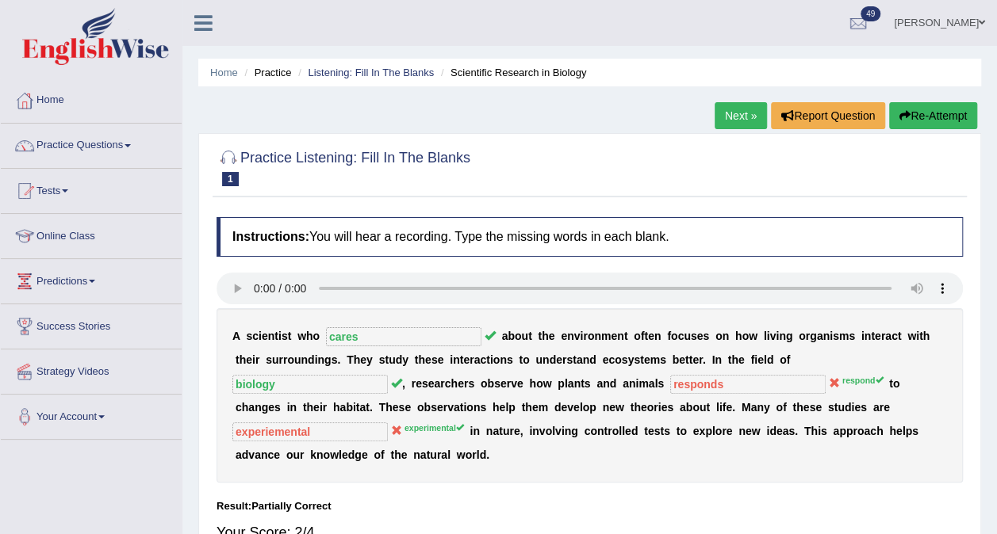
click at [735, 117] on link "Next »" at bounding box center [740, 115] width 52 height 27
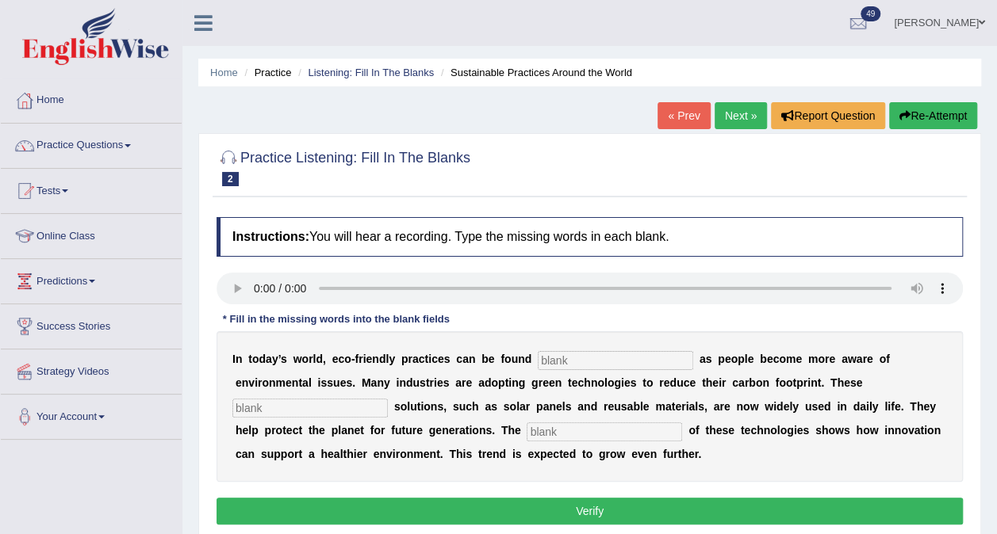
click at [538, 359] on input "text" at bounding box center [615, 360] width 155 height 19
type input "everywhere"
click at [388, 399] on input "text" at bounding box center [309, 408] width 155 height 19
type input "sustainable"
click at [527, 429] on input "text" at bounding box center [604, 432] width 155 height 19
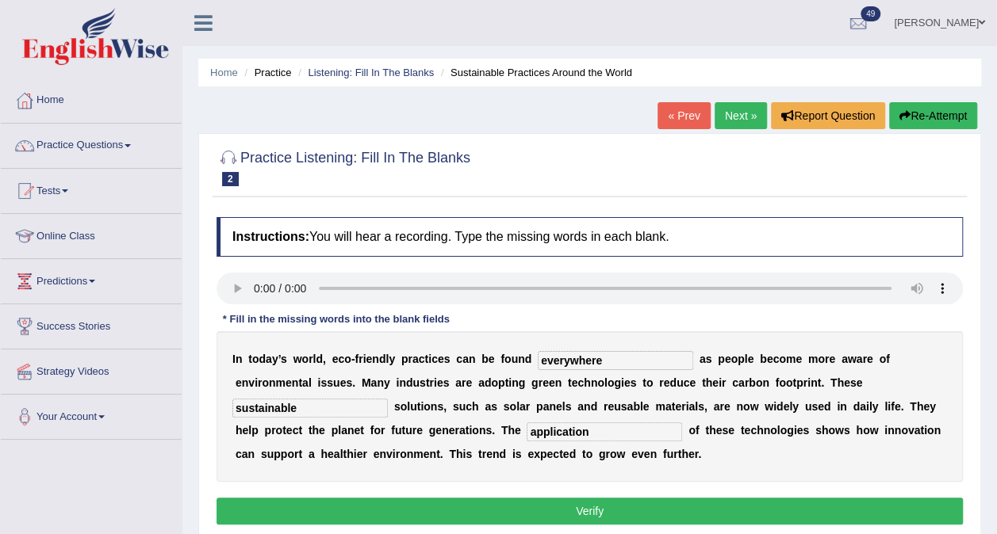
type input "application"
click at [555, 508] on button "Verify" at bounding box center [589, 511] width 746 height 27
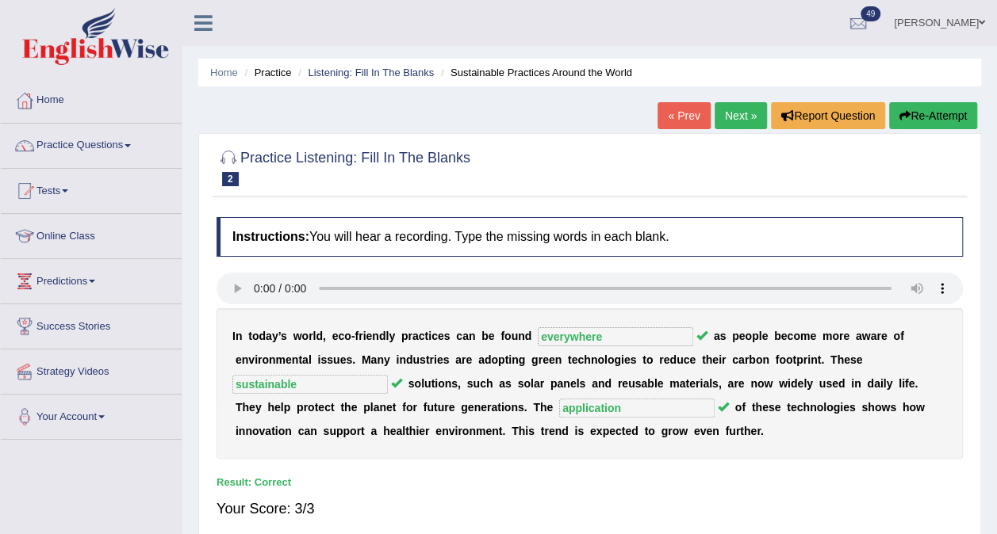
click at [745, 117] on link "Next »" at bounding box center [740, 115] width 52 height 27
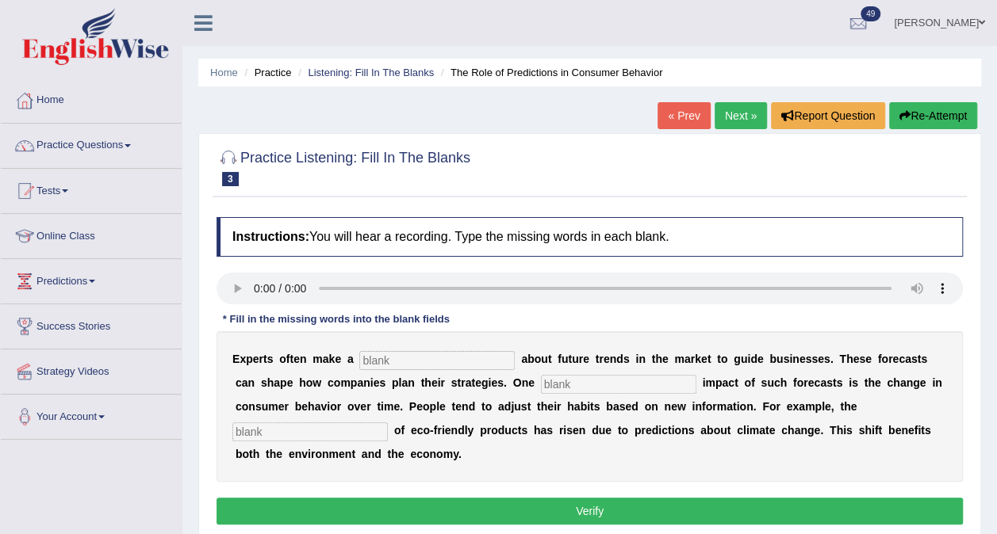
click at [373, 362] on input "text" at bounding box center [436, 360] width 155 height 19
type input "predictiom"
click at [541, 389] on input "text" at bounding box center [618, 384] width 155 height 19
type input "profiund"
click at [388, 423] on input "text" at bounding box center [309, 432] width 155 height 19
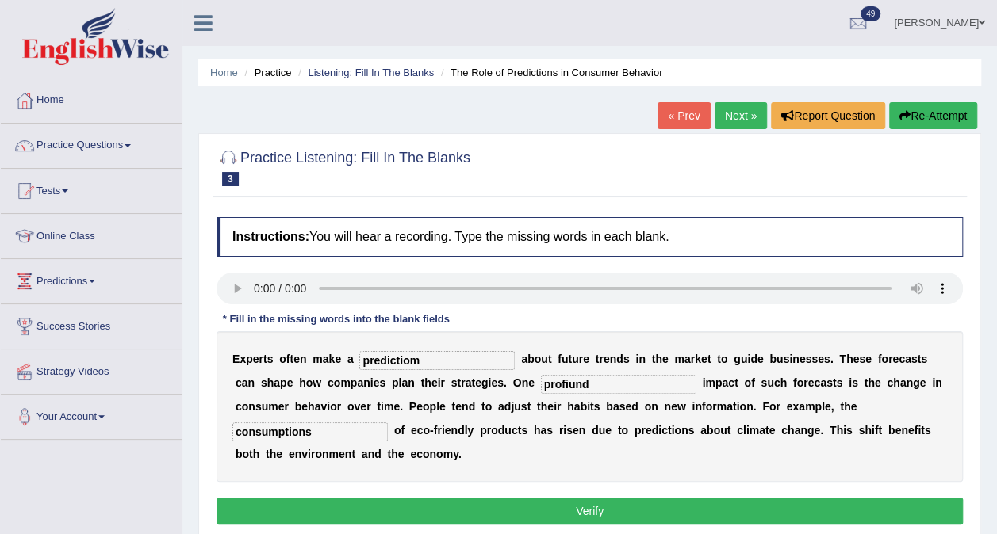
type input "consumptions"
click at [430, 354] on input "predictiom" at bounding box center [436, 360] width 155 height 19
type input "prediction"
click at [541, 381] on input "profiund" at bounding box center [618, 384] width 155 height 19
type input "profound"
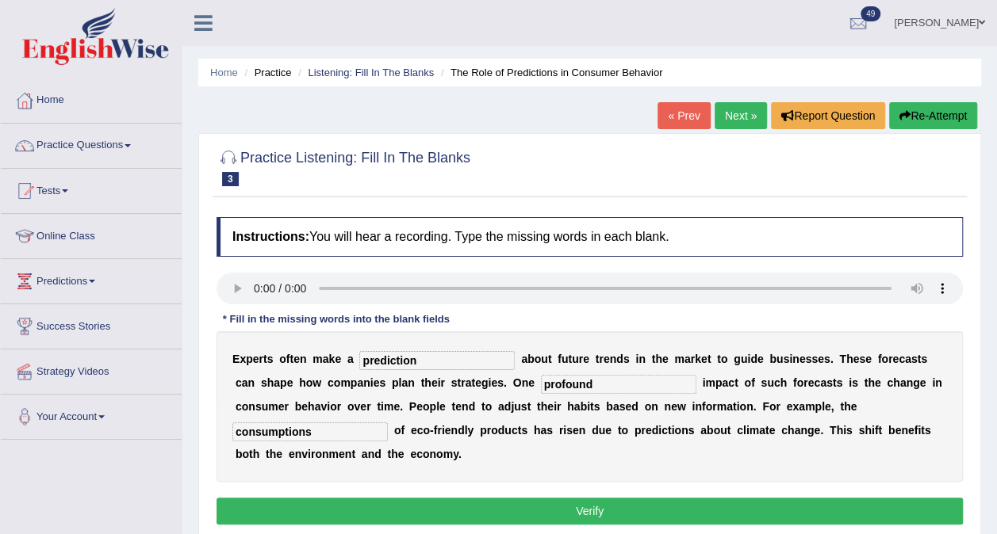
click at [622, 498] on button "Verify" at bounding box center [589, 511] width 746 height 27
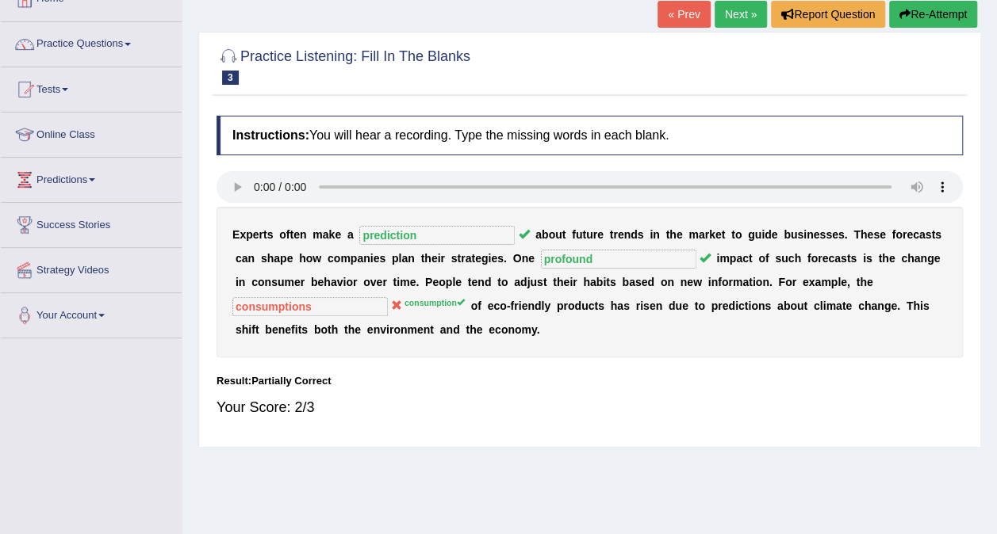
scroll to position [102, 0]
click at [744, 14] on link "Next »" at bounding box center [740, 14] width 52 height 27
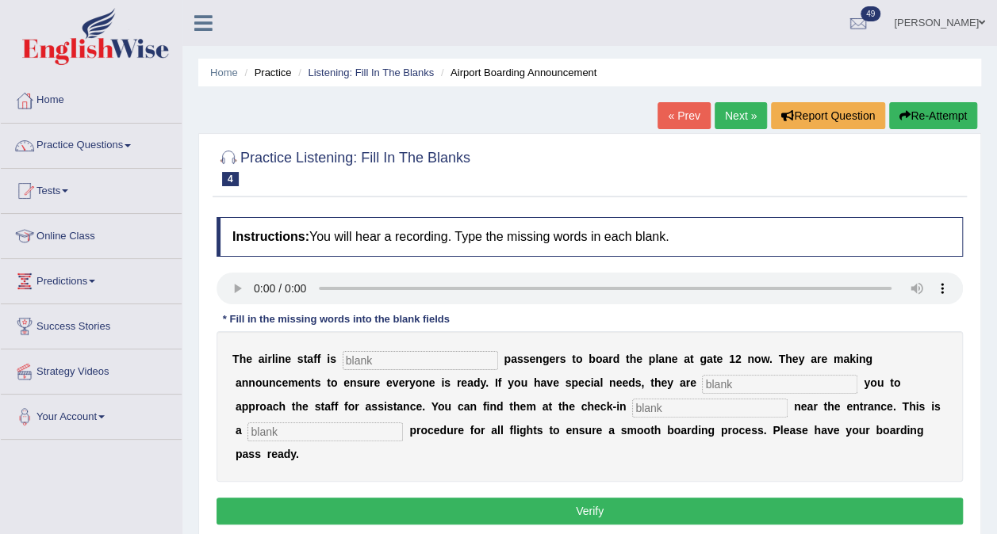
click at [375, 357] on input "text" at bounding box center [420, 360] width 155 height 19
type input "inviting"
click at [702, 382] on input "text" at bounding box center [779, 384] width 155 height 19
type input "rwuininbh"
click at [632, 405] on input "d" at bounding box center [709, 408] width 155 height 19
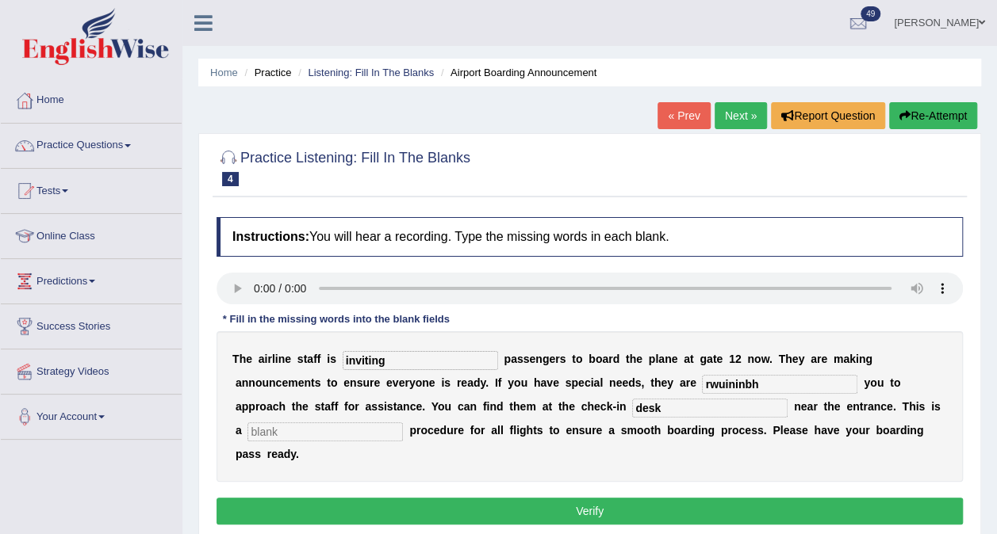
type input "desk"
click at [403, 423] on input "text" at bounding box center [324, 432] width 155 height 19
type input "regular"
click at [702, 382] on input "rwuininbh" at bounding box center [779, 384] width 155 height 19
type input "requiring"
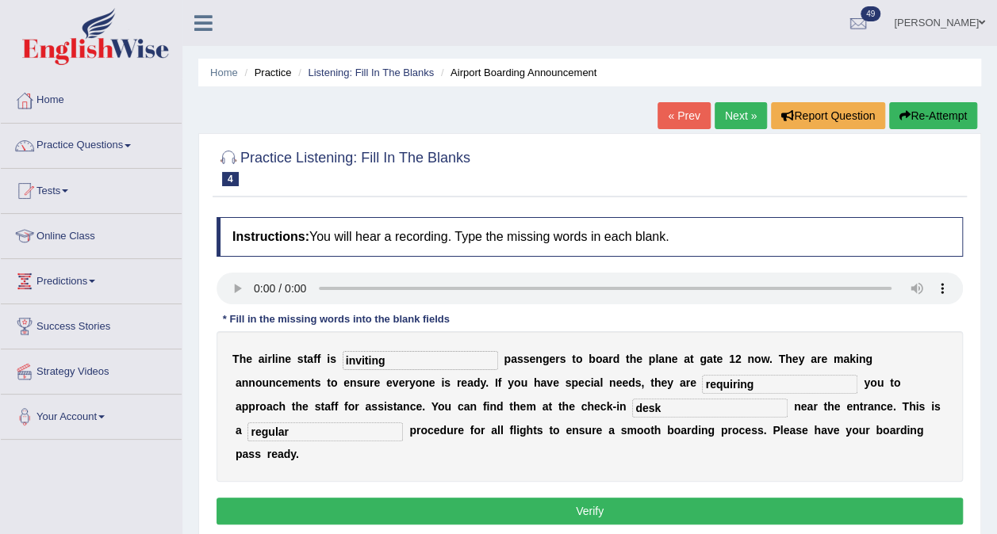
click at [607, 498] on button "Verify" at bounding box center [589, 511] width 746 height 27
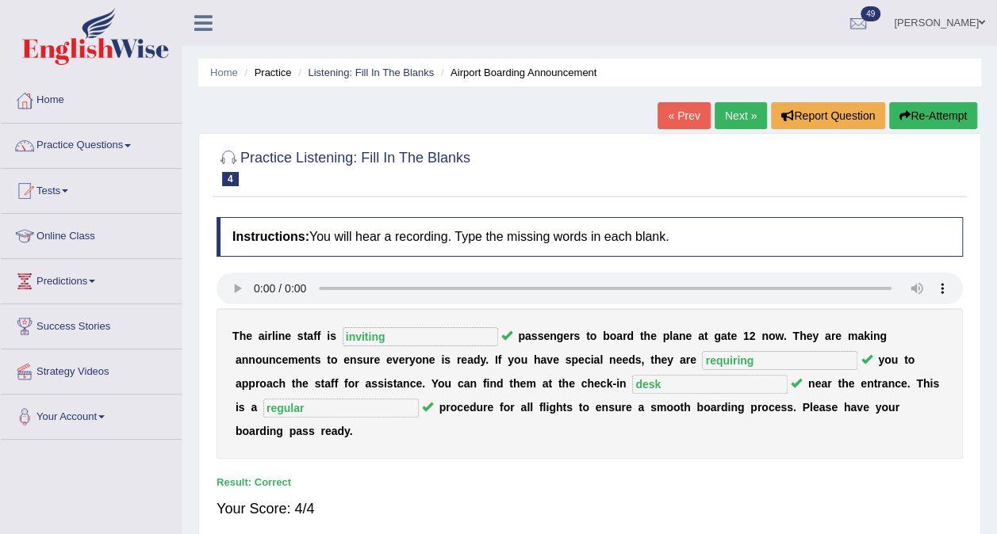
click at [752, 117] on link "Next »" at bounding box center [740, 115] width 52 height 27
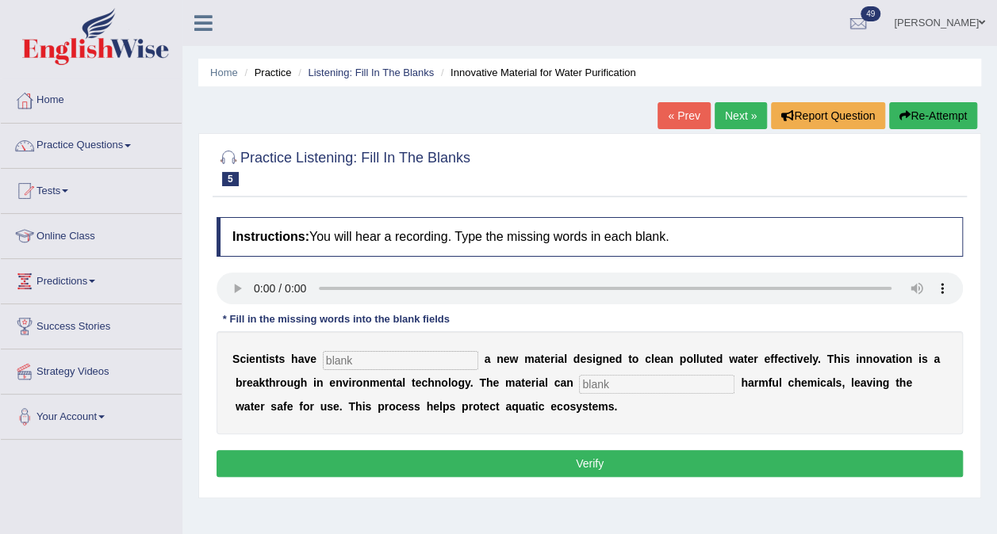
click at [336, 354] on input "text" at bounding box center [400, 360] width 155 height 19
type input "made"
click at [579, 386] on input "text" at bounding box center [656, 384] width 155 height 19
type input "absorb"
click at [561, 466] on button "Verify" at bounding box center [589, 463] width 746 height 27
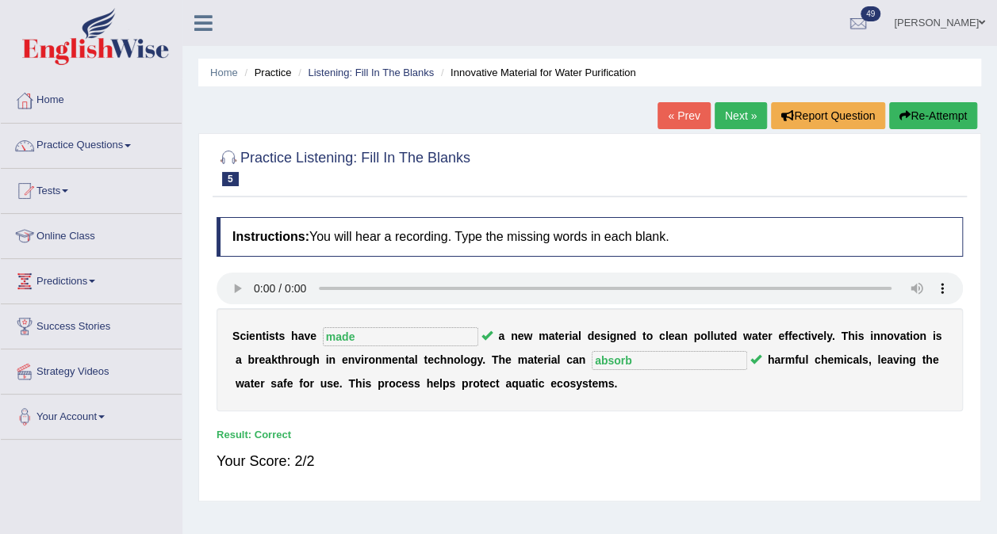
click at [100, 151] on link "Practice Questions" at bounding box center [91, 144] width 181 height 40
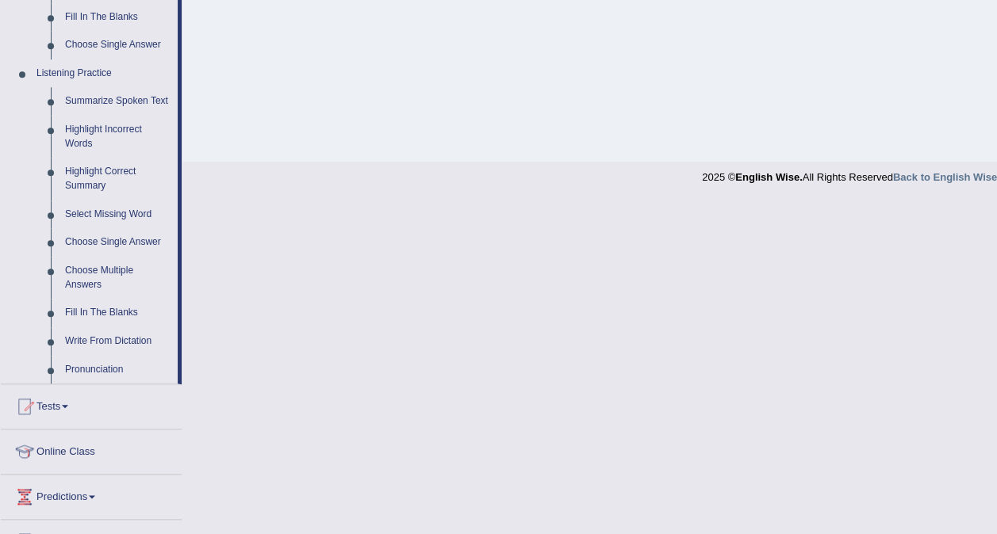
scroll to position [635, 0]
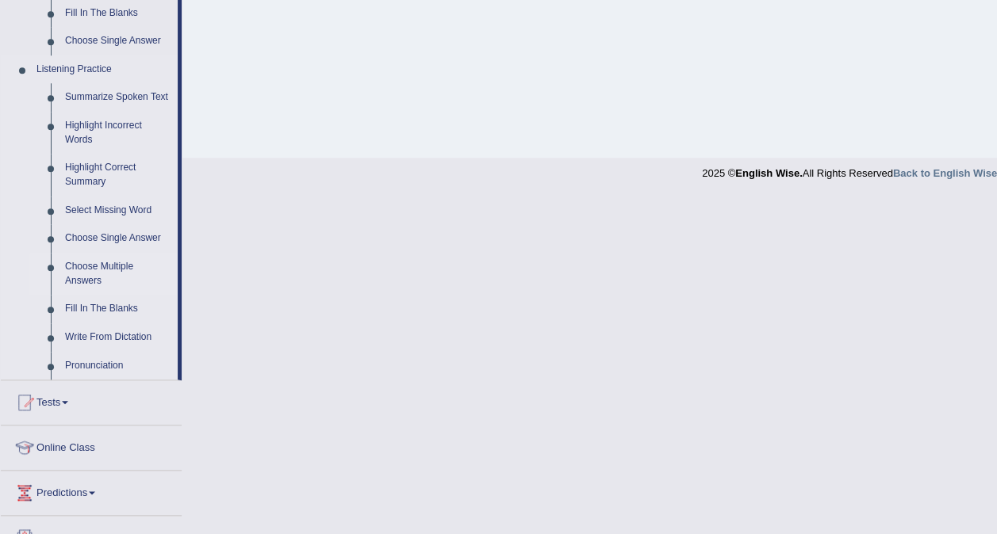
click at [96, 271] on link "Choose Multiple Answers" at bounding box center [118, 274] width 120 height 42
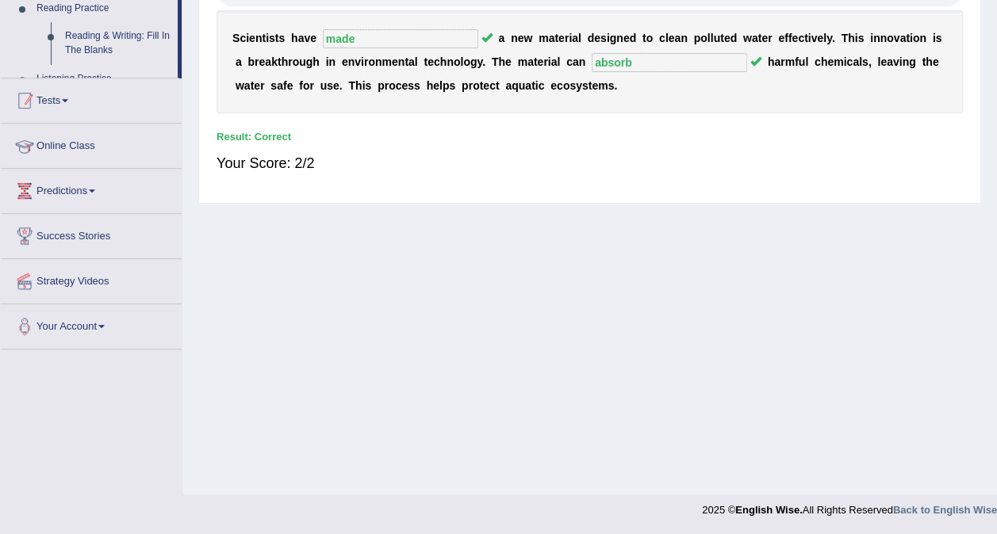
scroll to position [210, 0]
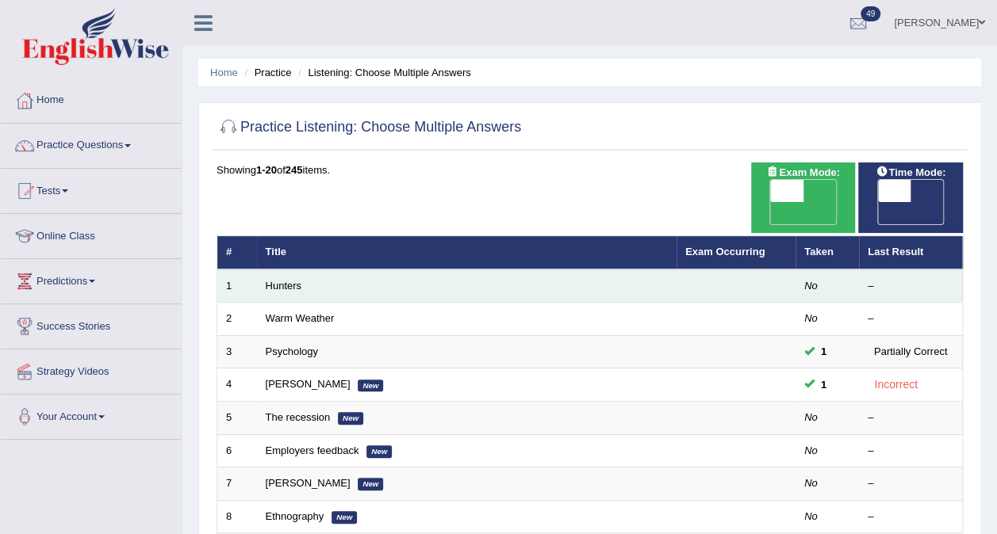
click at [282, 270] on td "Hunters" at bounding box center [466, 286] width 419 height 33
click at [282, 280] on link "Hunters" at bounding box center [284, 286] width 36 height 12
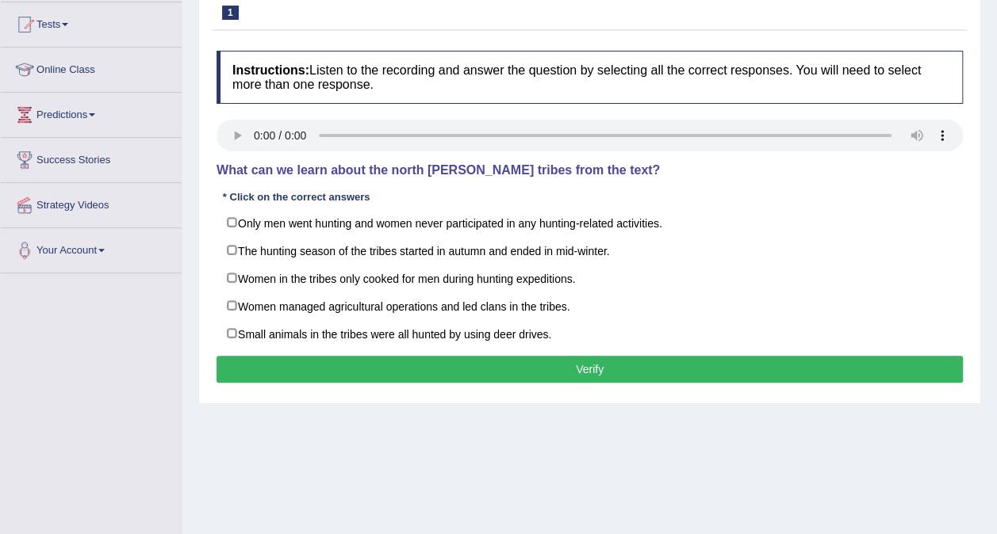
scroll to position [170, 0]
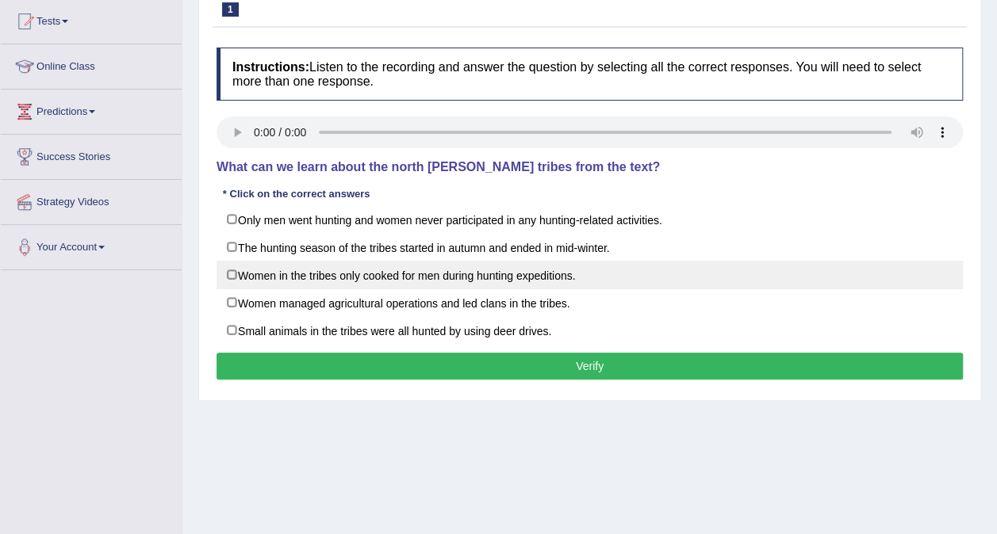
click at [233, 279] on label "Women in the tribes only cooked for men during hunting expeditions." at bounding box center [589, 275] width 746 height 29
checkbox input "true"
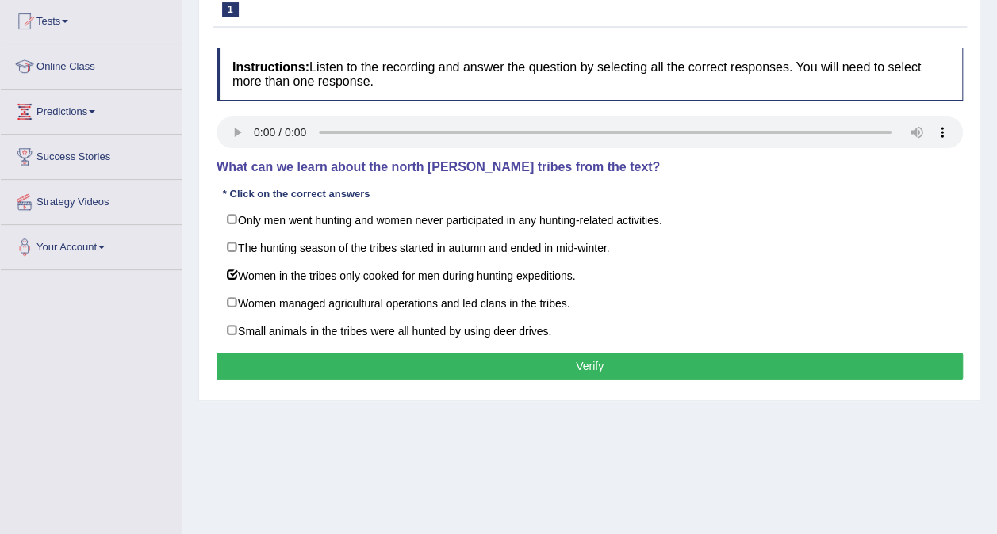
click at [558, 369] on button "Verify" at bounding box center [589, 366] width 746 height 27
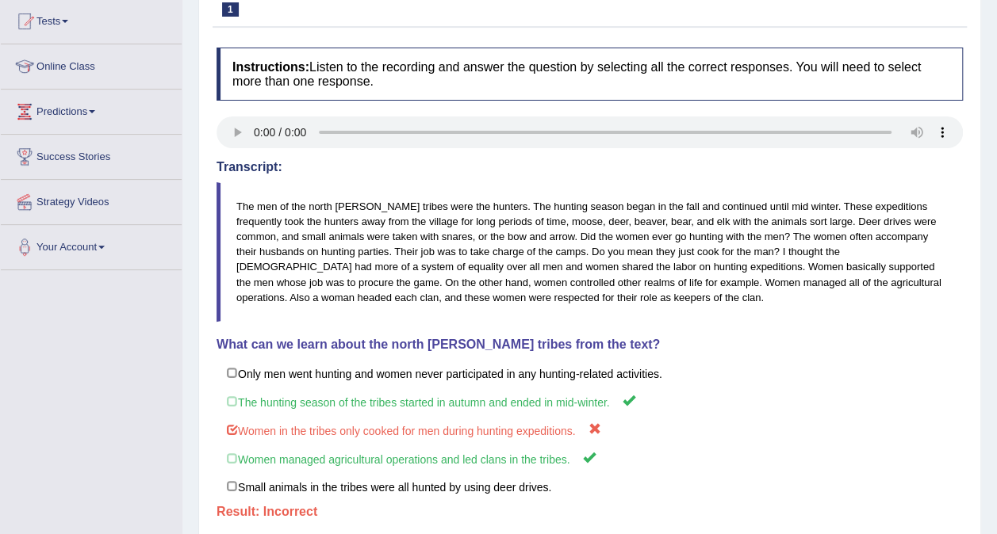
scroll to position [0, 0]
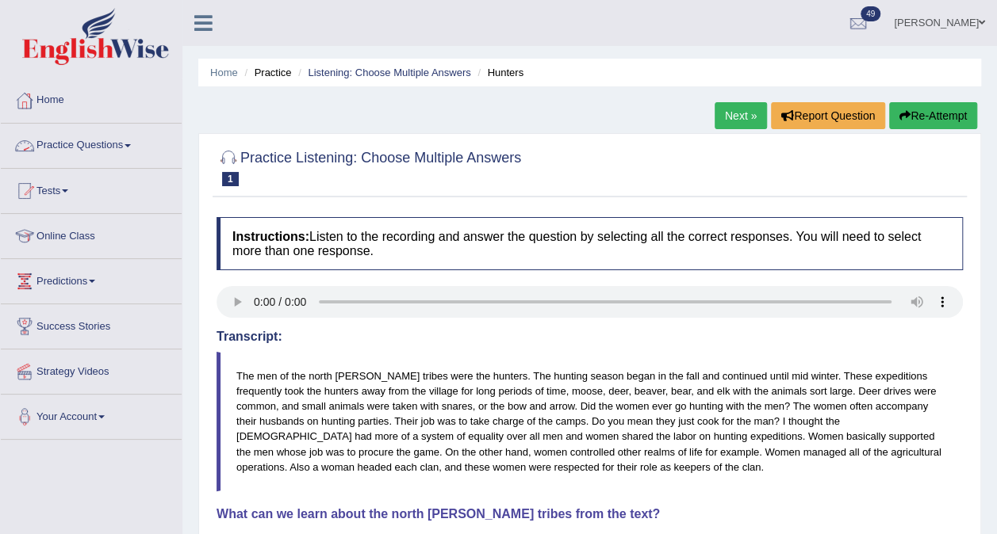
click at [109, 145] on link "Practice Questions" at bounding box center [91, 144] width 181 height 40
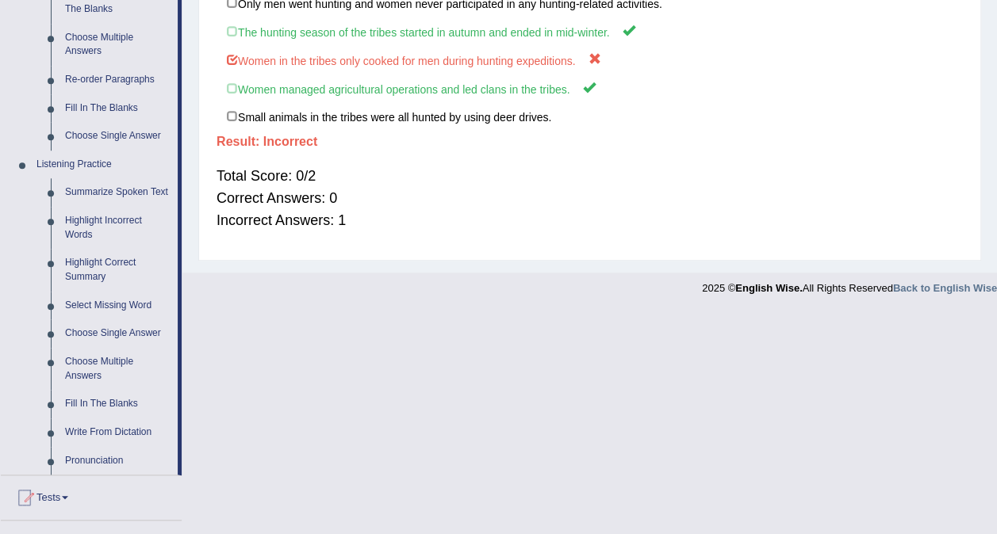
scroll to position [553, 0]
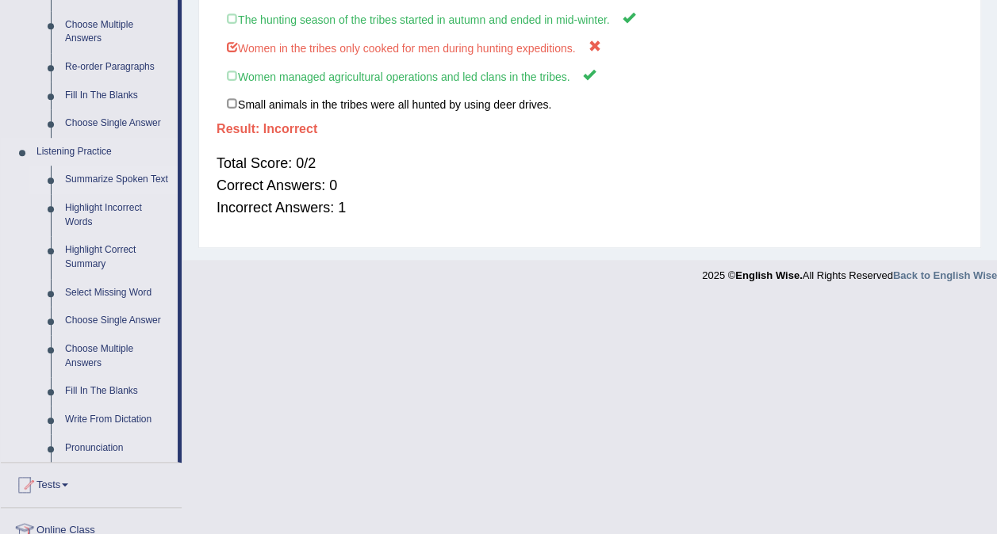
click at [117, 176] on link "Summarize Spoken Text" at bounding box center [118, 180] width 120 height 29
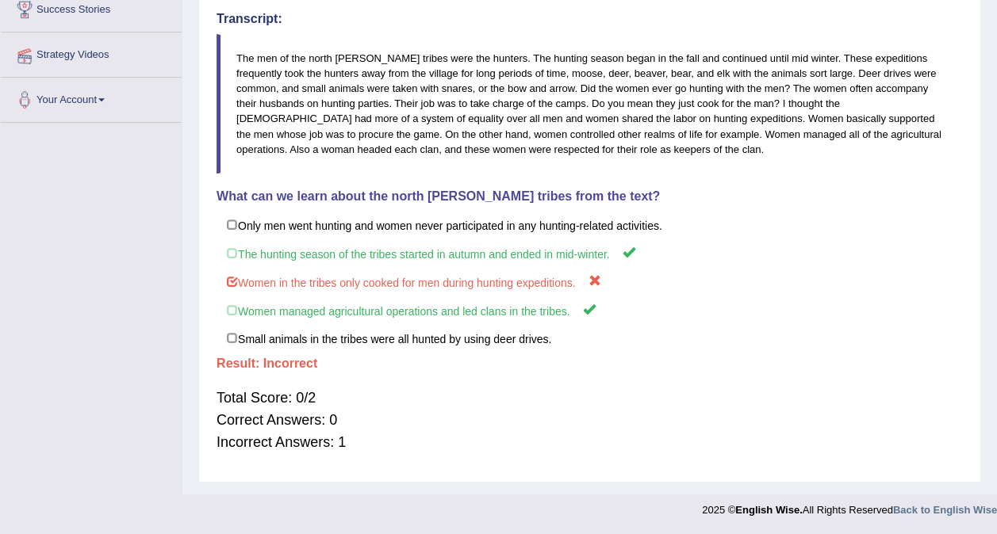
scroll to position [176, 0]
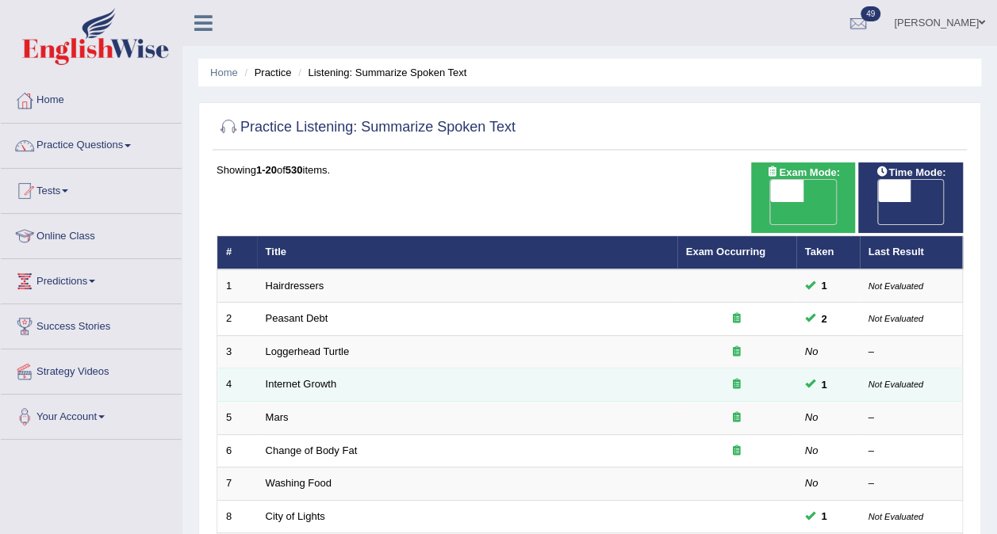
click at [363, 369] on td "Internet Growth" at bounding box center [467, 385] width 420 height 33
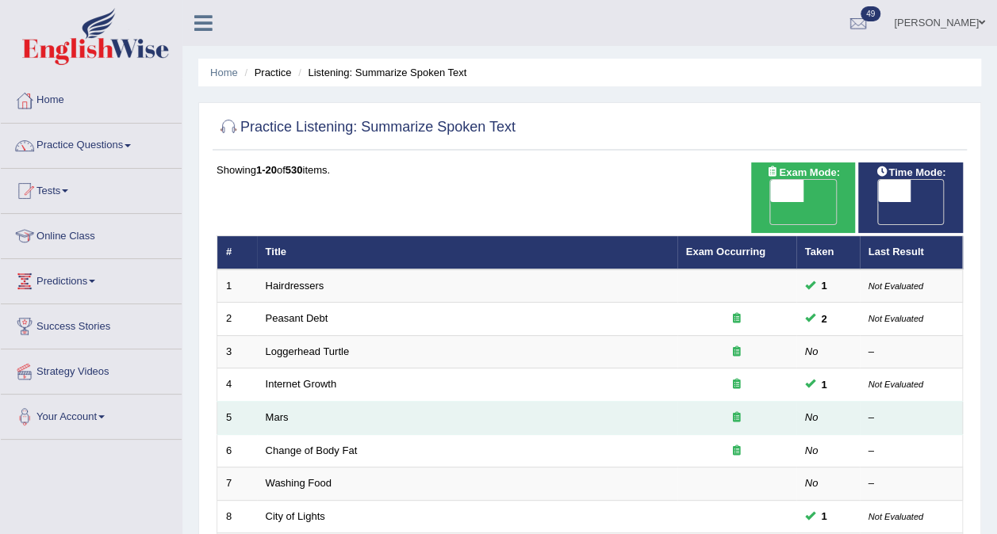
click at [264, 402] on td "Mars" at bounding box center [467, 418] width 420 height 33
click at [277, 412] on link "Mars" at bounding box center [277, 418] width 23 height 12
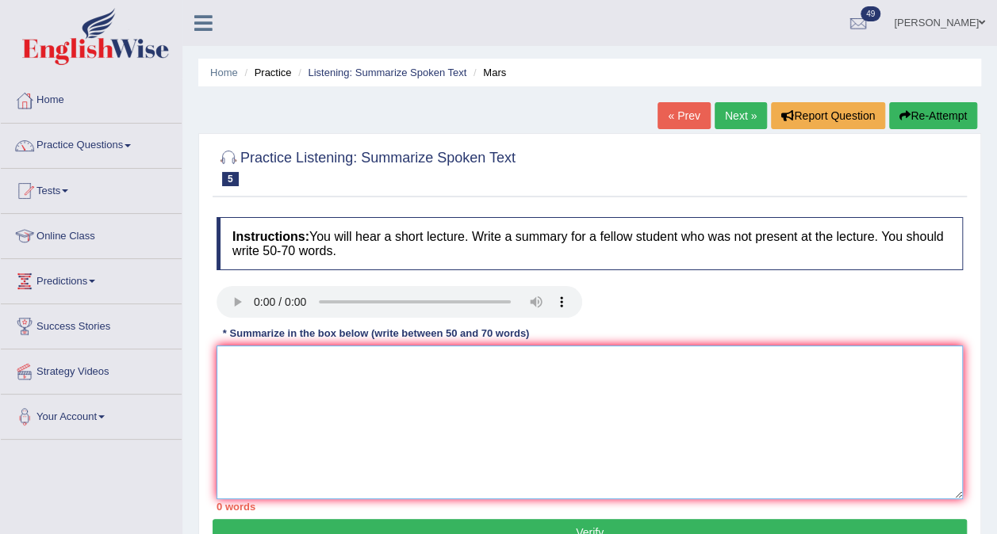
click at [255, 371] on textarea at bounding box center [589, 423] width 746 height 154
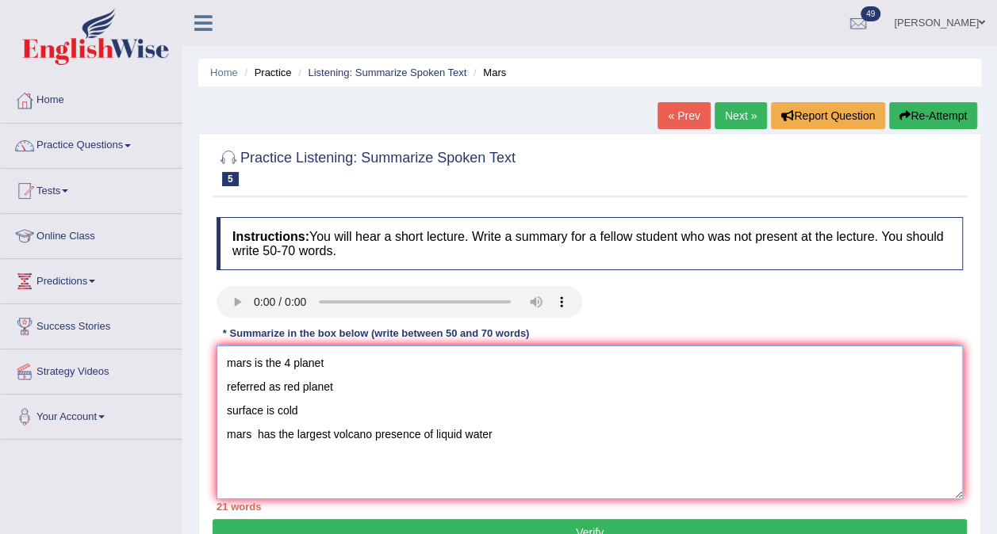
click at [371, 438] on textarea "mars is the 4 planet referred as red planet surface is cold mars has the larges…" at bounding box center [589, 423] width 746 height 154
click at [519, 438] on textarea "mars is the 4 planet referred as red planet surface is cold mars has the larges…" at bounding box center [589, 423] width 746 height 154
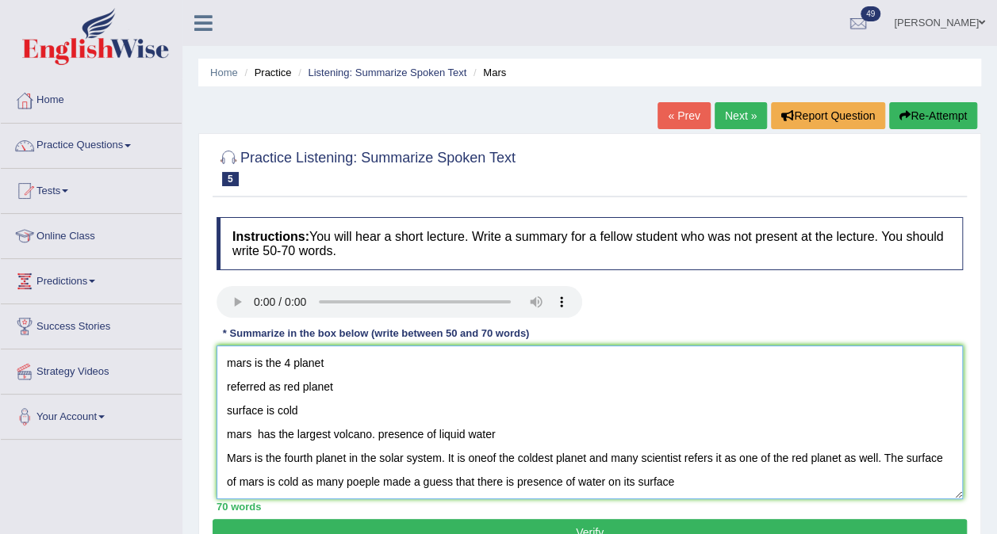
click at [891, 454] on textarea "mars is the 4 planet referred as red planet surface is cold mars has the larges…" at bounding box center [589, 423] width 746 height 154
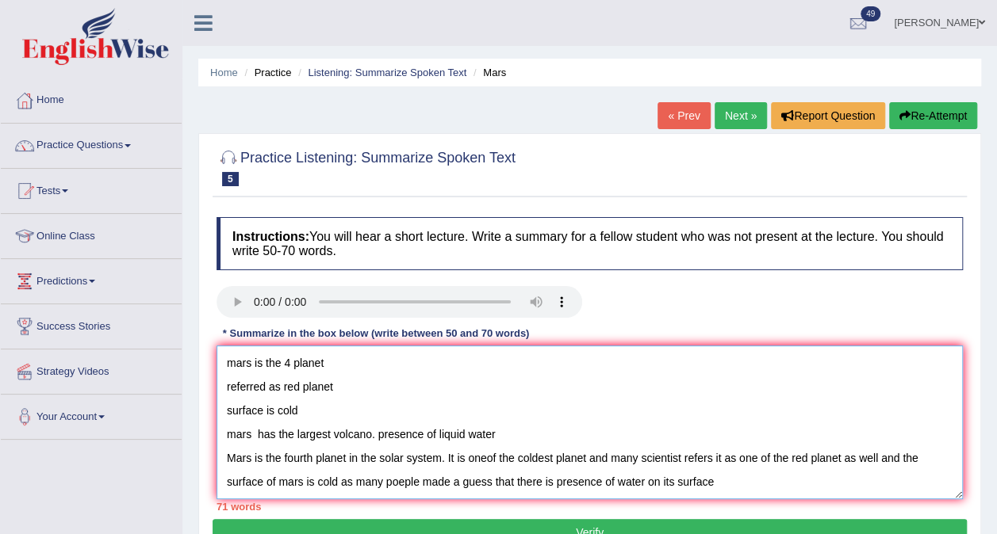
click at [739, 481] on textarea "mars is the 4 planet referred as red planet surface is cold mars has the larges…" at bounding box center [589, 423] width 746 height 154
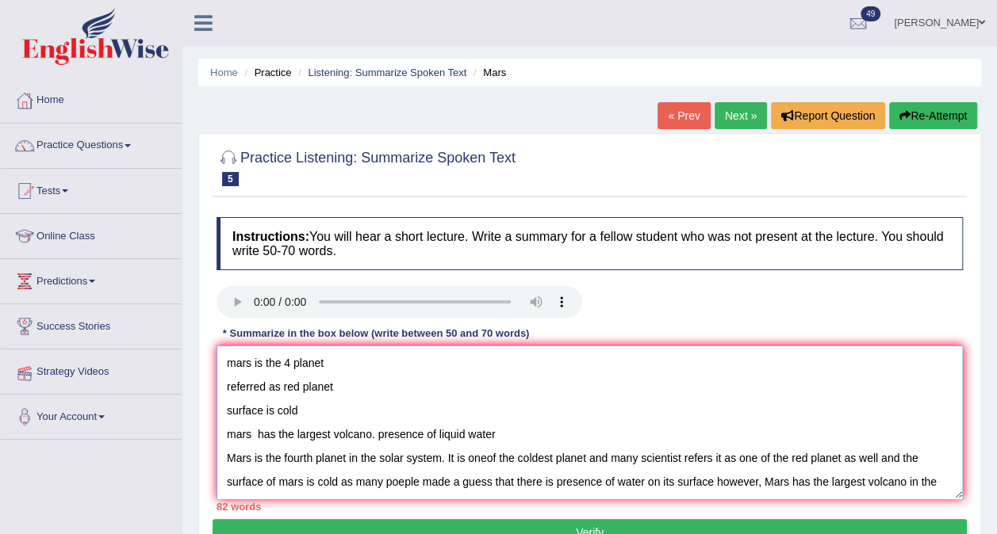
drag, startPoint x: 520, startPoint y: 419, endPoint x: 168, endPoint y: 344, distance: 359.9
click at [168, 344] on div "Toggle navigation Home Practice Questions Speaking Practice Read Aloud Repeat S…" at bounding box center [498, 412] width 997 height 825
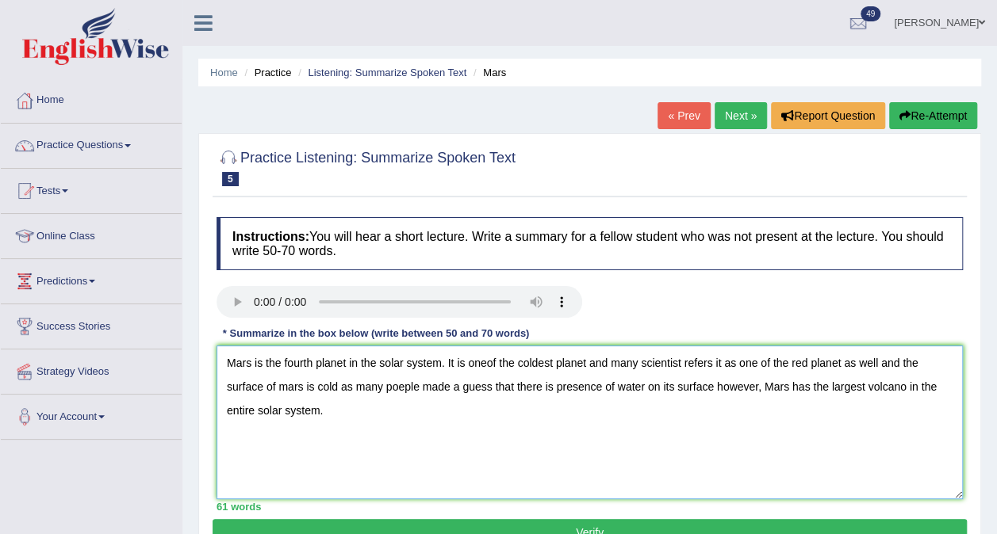
click at [450, 360] on textarea "Mars is the fourth planet in the solar system. It is oneof the coldest planet a…" at bounding box center [589, 423] width 746 height 154
click at [435, 412] on textarea "Mars is the fourth planet in the solar system,it is oneof the coldest planet an…" at bounding box center [589, 423] width 746 height 154
click at [448, 359] on textarea "Mars is the fourth planet in the solar system,it is oneof the coldest planet an…" at bounding box center [589, 423] width 746 height 154
click at [485, 362] on textarea "Mars is the fourth planet in the solar system, it is oneof the coldest planet a…" at bounding box center [589, 423] width 746 height 154
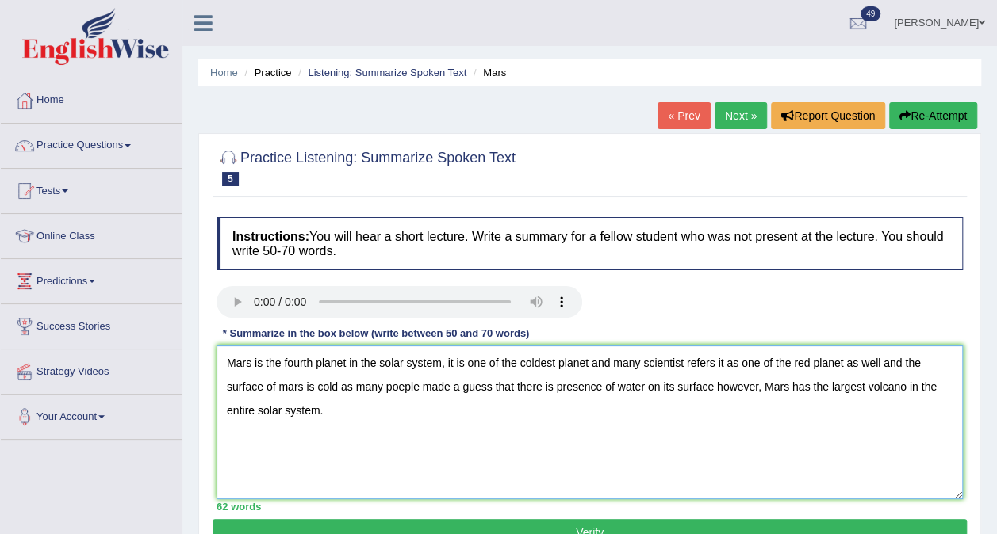
click at [881, 364] on textarea "Mars is the fourth planet in the solar system, it is one of the coldest planet …" at bounding box center [589, 423] width 746 height 154
click at [674, 433] on textarea "Mars is the fourth planet in the solar system, it is one of the coldest planet …" at bounding box center [589, 423] width 746 height 154
type textarea "Mars is the fourth planet in the solar system, it is one of the coldest planet …"
click at [595, 521] on button "Verify" at bounding box center [590, 532] width 754 height 27
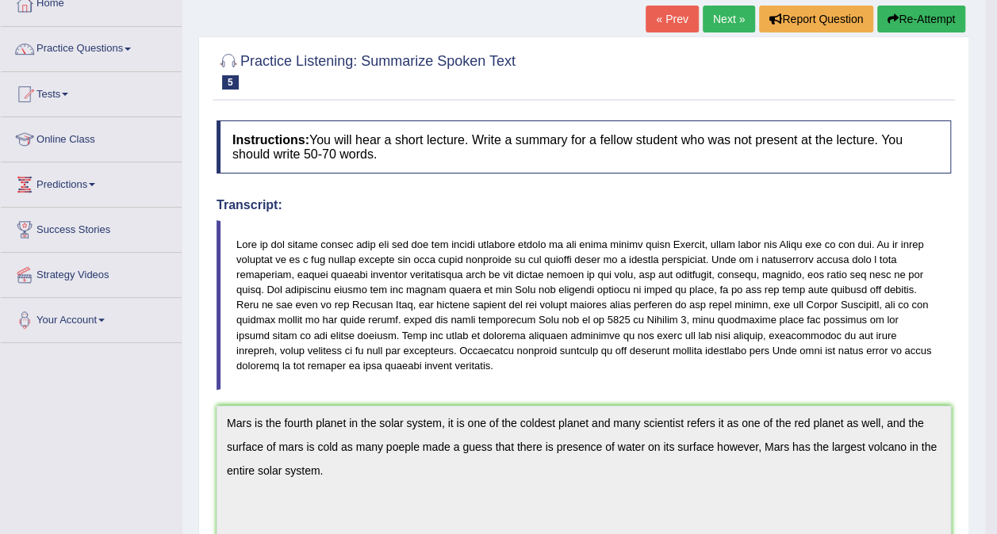
drag, startPoint x: 1008, startPoint y: 90, endPoint x: 1011, endPoint y: 263, distance: 172.9
click at [996, 263] on html "Toggle navigation Home Practice Questions Speaking Practice Read Aloud Repeat S…" at bounding box center [498, 170] width 997 height 534
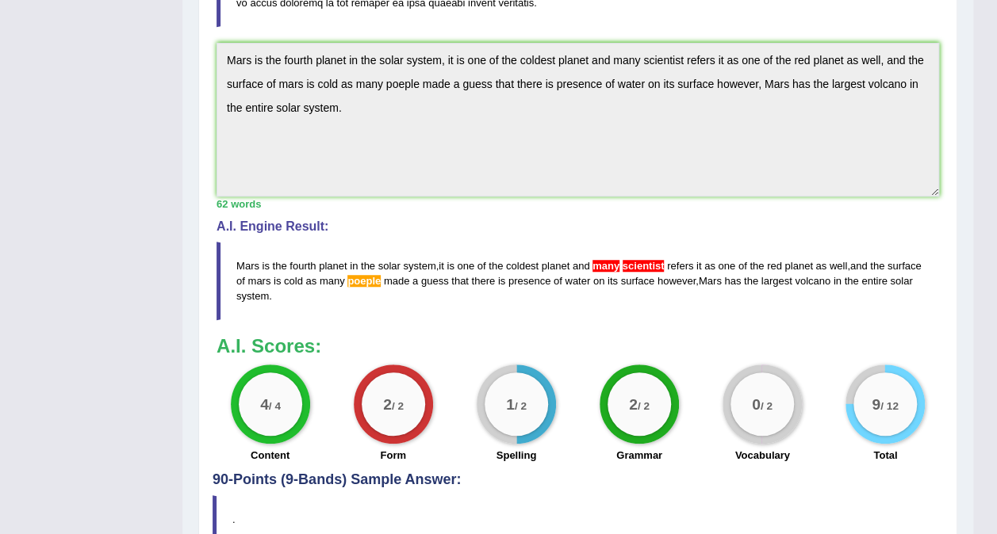
scroll to position [488, 0]
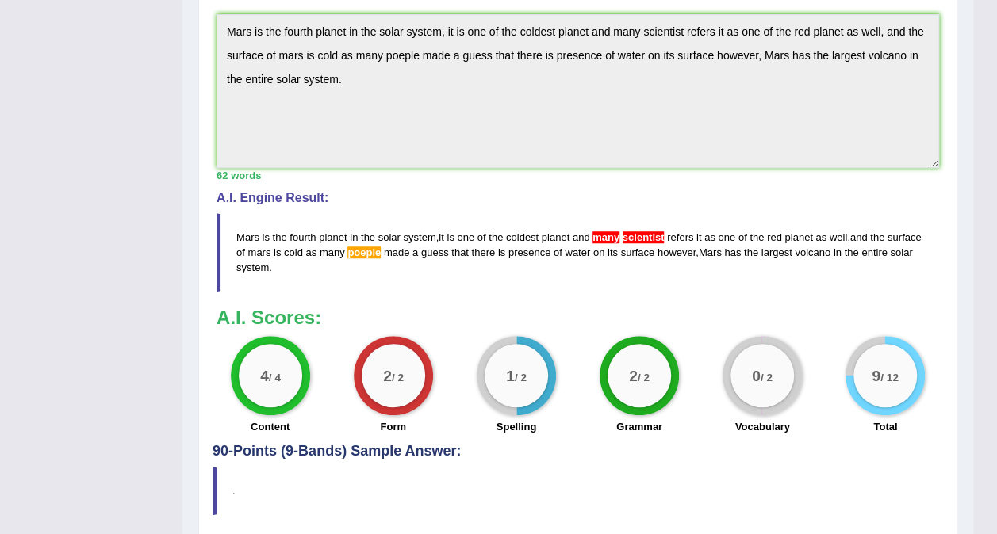
click at [756, 374] on big "0" at bounding box center [756, 375] width 9 height 17
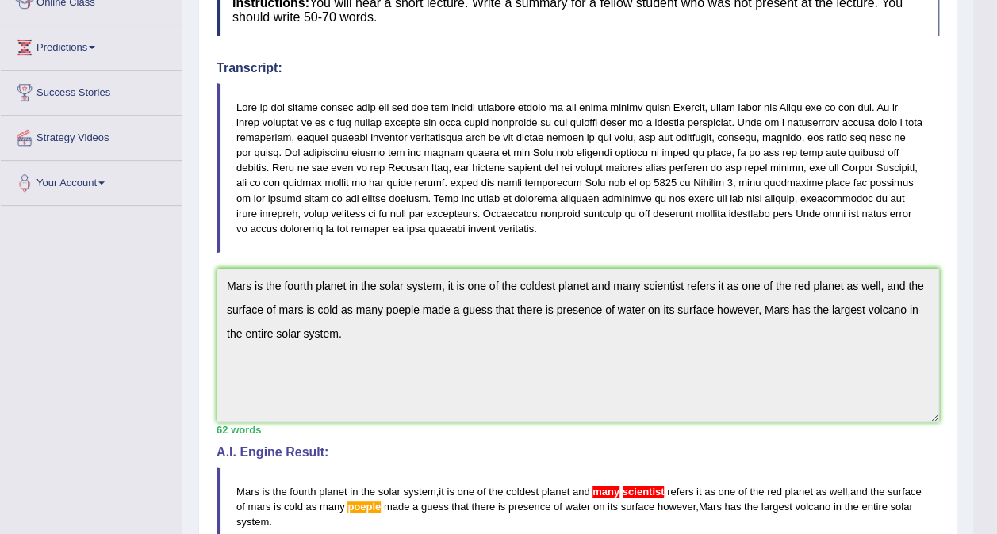
scroll to position [62, 0]
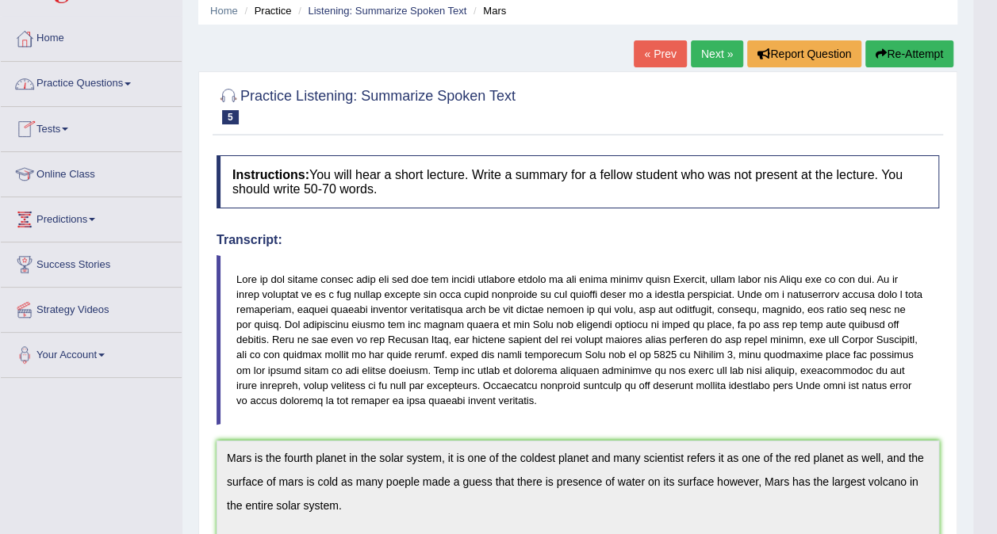
click at [138, 82] on link "Practice Questions" at bounding box center [91, 82] width 181 height 40
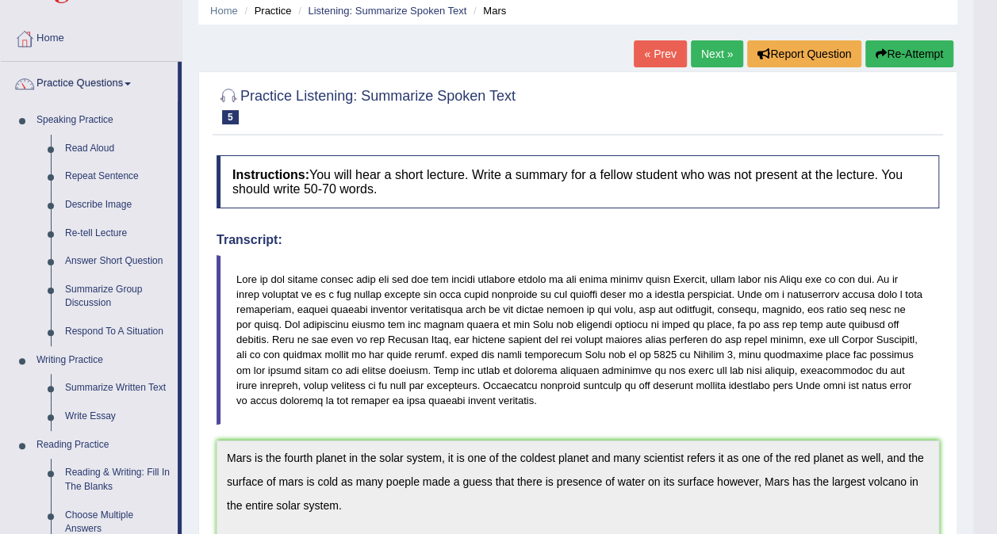
click at [203, 339] on div "Practice Listening: Summarize Spoken Text 5 Mars Instructions: You will hear a …" at bounding box center [577, 518] width 759 height 895
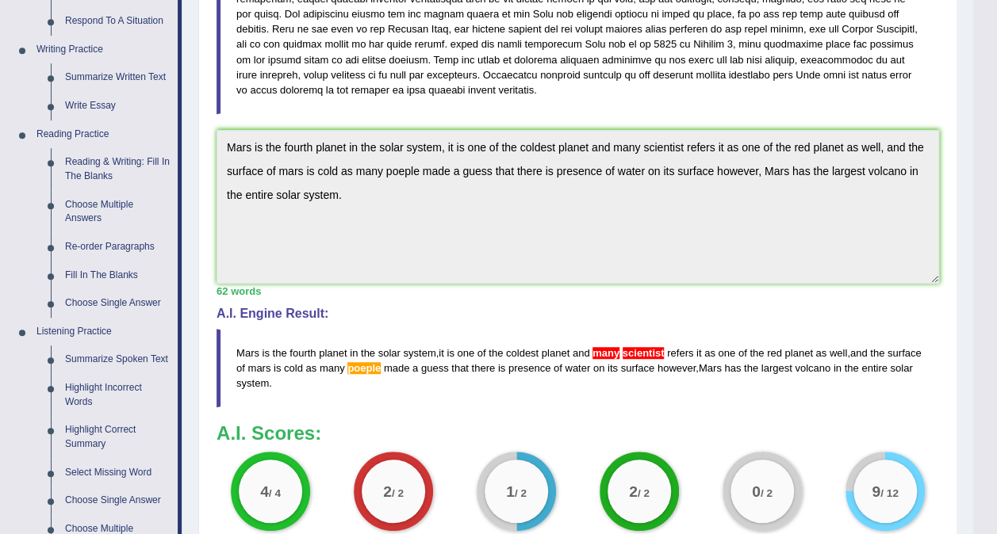
scroll to position [377, 0]
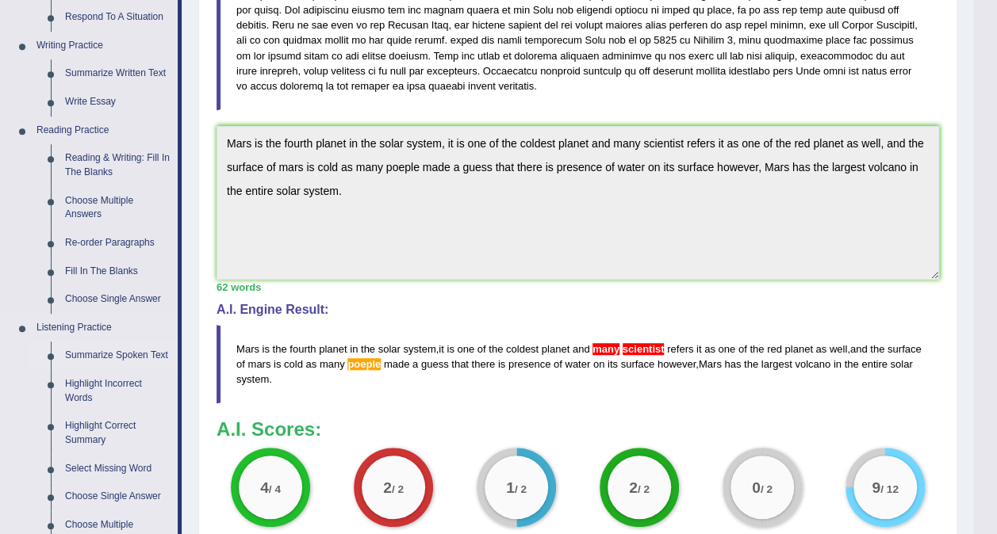
click at [108, 358] on link "Summarize Spoken Text" at bounding box center [118, 356] width 120 height 29
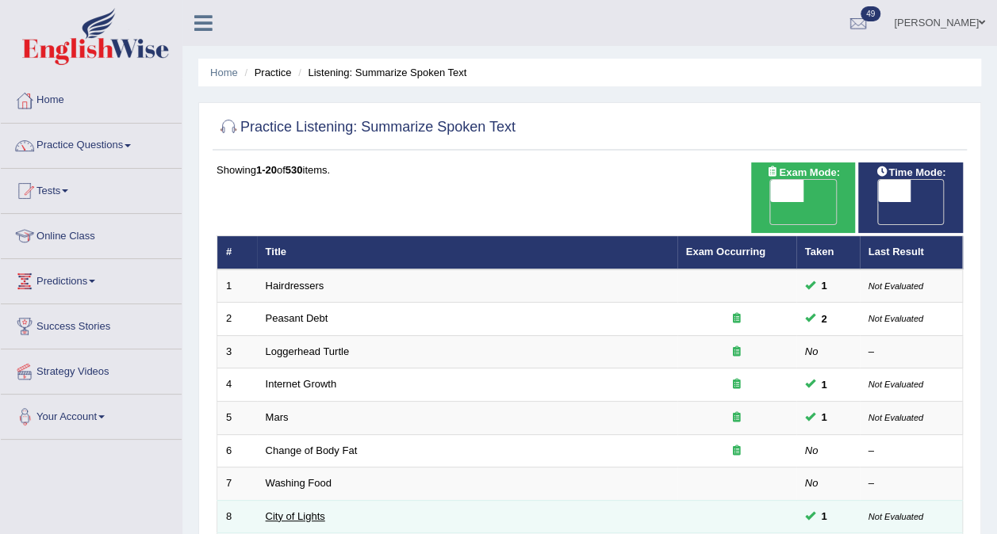
click at [301, 511] on link "City of Lights" at bounding box center [295, 517] width 59 height 12
